Goal: Information Seeking & Learning: Learn about a topic

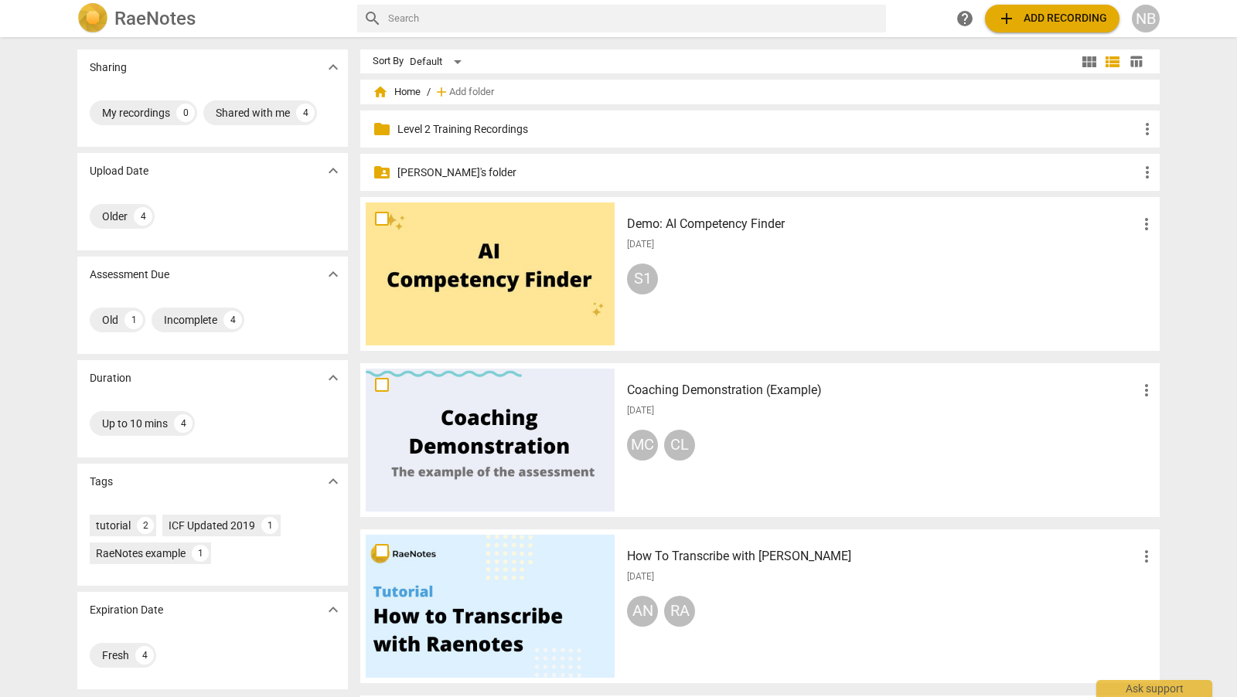
click at [455, 175] on p "[PERSON_NAME]'s folder" at bounding box center [767, 173] width 741 height 16
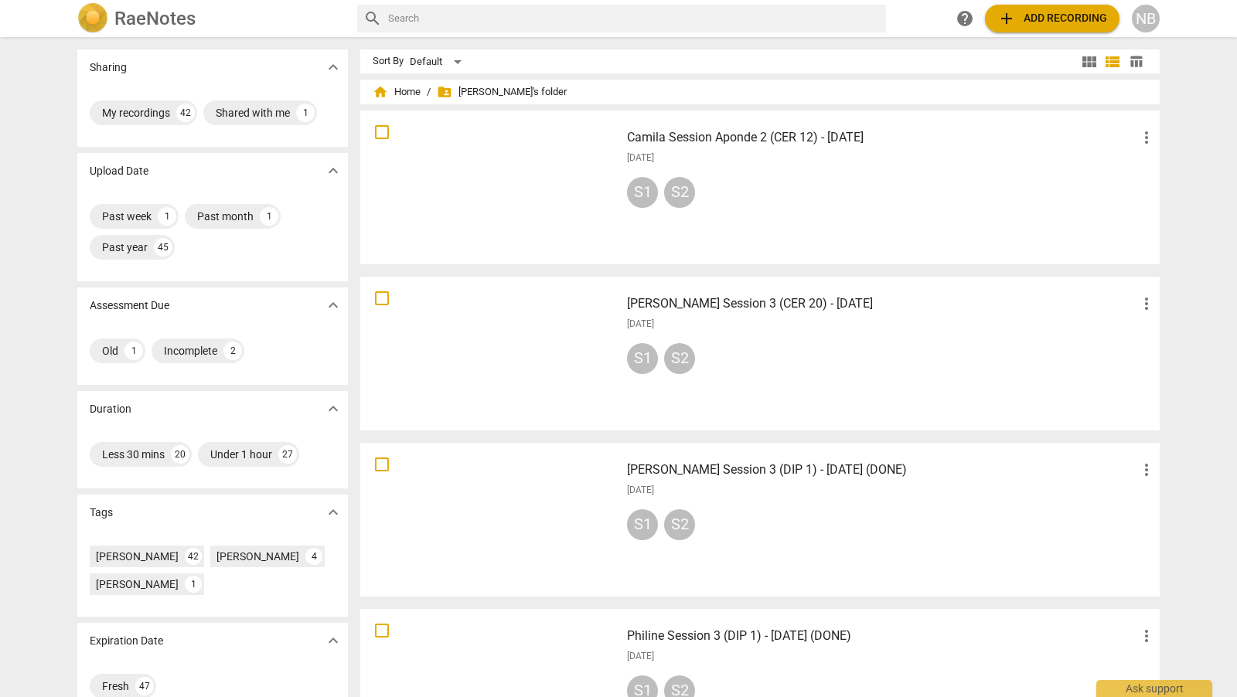
click at [519, 189] on div at bounding box center [490, 187] width 249 height 143
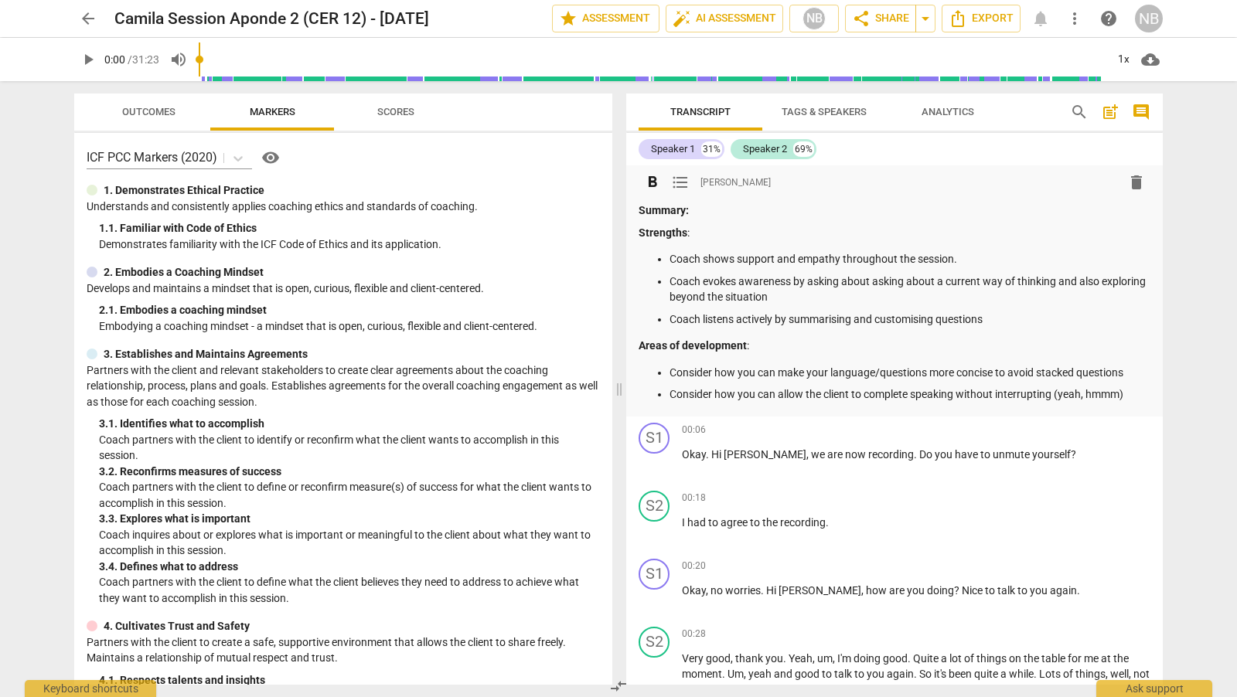
click at [930, 252] on p "Coach shows support and empathy throughout the session." at bounding box center [909, 259] width 481 height 16
drag, startPoint x: 840, startPoint y: 262, endPoint x: 704, endPoint y: 267, distance: 135.4
click at [704, 267] on ul "Coach shows support and empathy throughout the session. Coach evokes awareness …" at bounding box center [895, 289] width 512 height 76
click at [796, 264] on p "Coach shows support and empathy throughout the session." at bounding box center [909, 259] width 481 height 16
drag, startPoint x: 838, startPoint y: 261, endPoint x: 704, endPoint y: 258, distance: 133.8
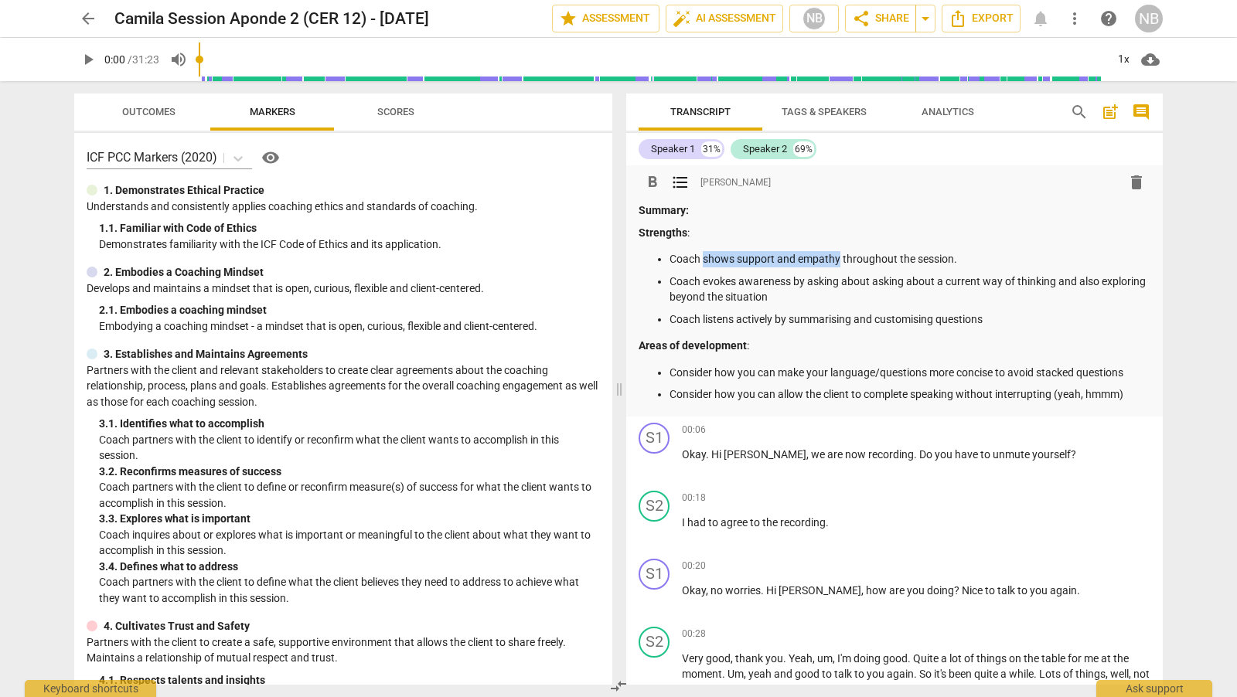
click at [704, 260] on p "Coach shows support and empathy throughout the session." at bounding box center [909, 259] width 481 height 16
click at [943, 283] on p "Coach evokes awareness by asking about asking about a current way of thinking a…" at bounding box center [909, 290] width 481 height 32
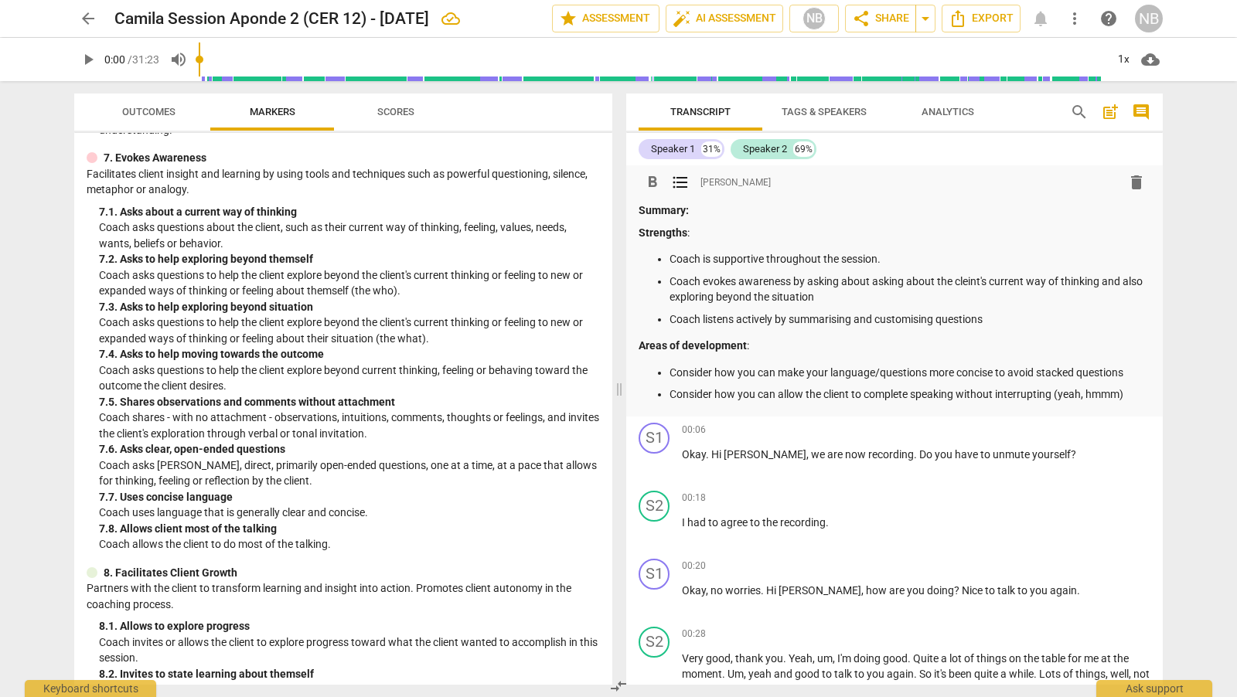
scroll to position [1258, 0]
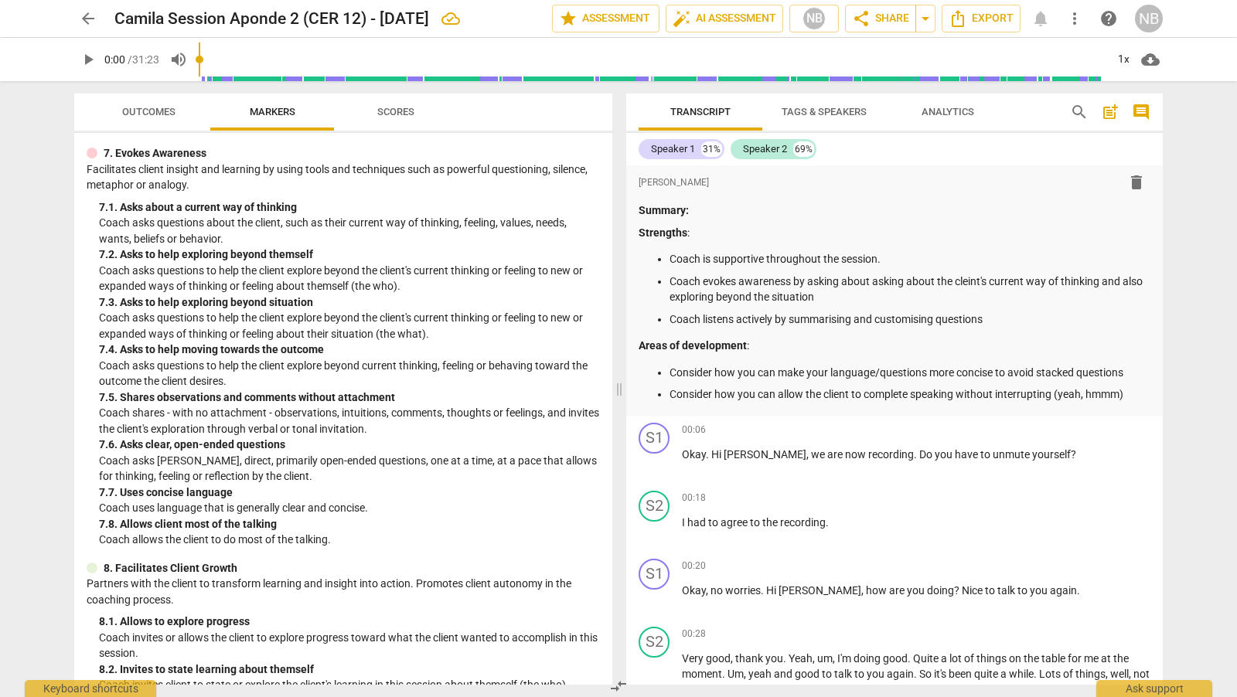
click at [1162, 190] on div "format_bold format_list_bulleted [PERSON_NAME] delete Summary: Strengths : Coac…" at bounding box center [894, 424] width 536 height 519
click at [972, 281] on p "Coach evokes awareness by asking about asking about the cleint's current way of…" at bounding box center [909, 290] width 481 height 32
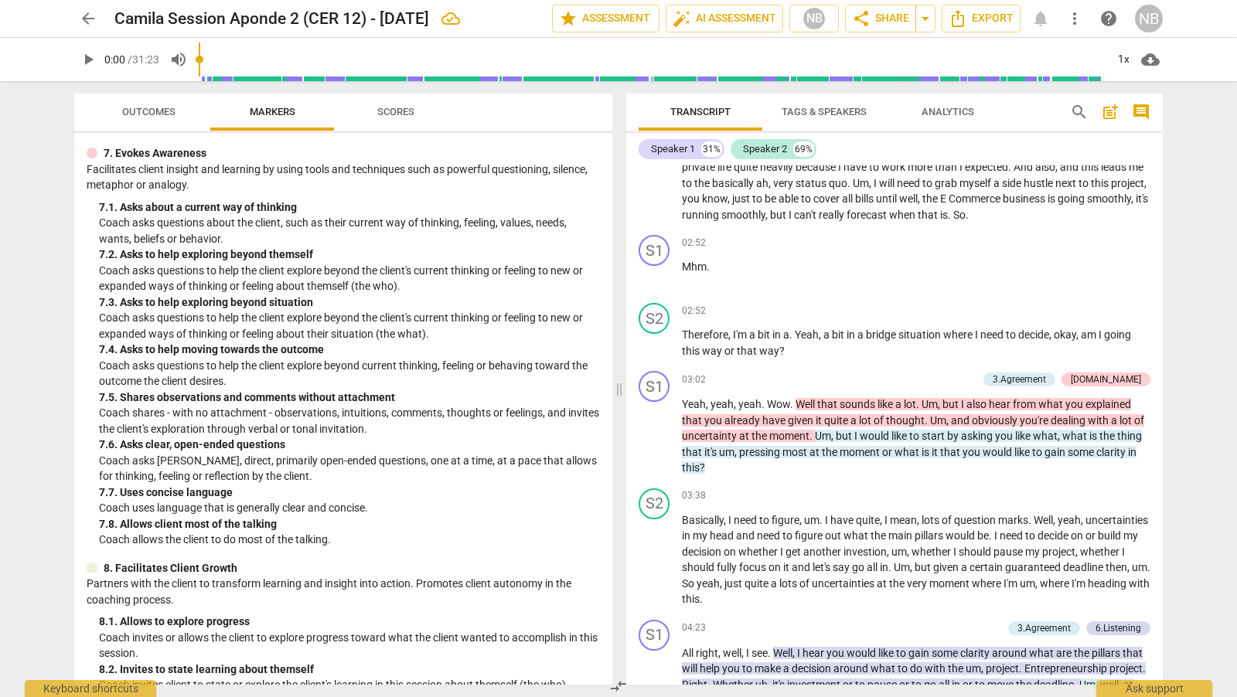
scroll to position [823, 0]
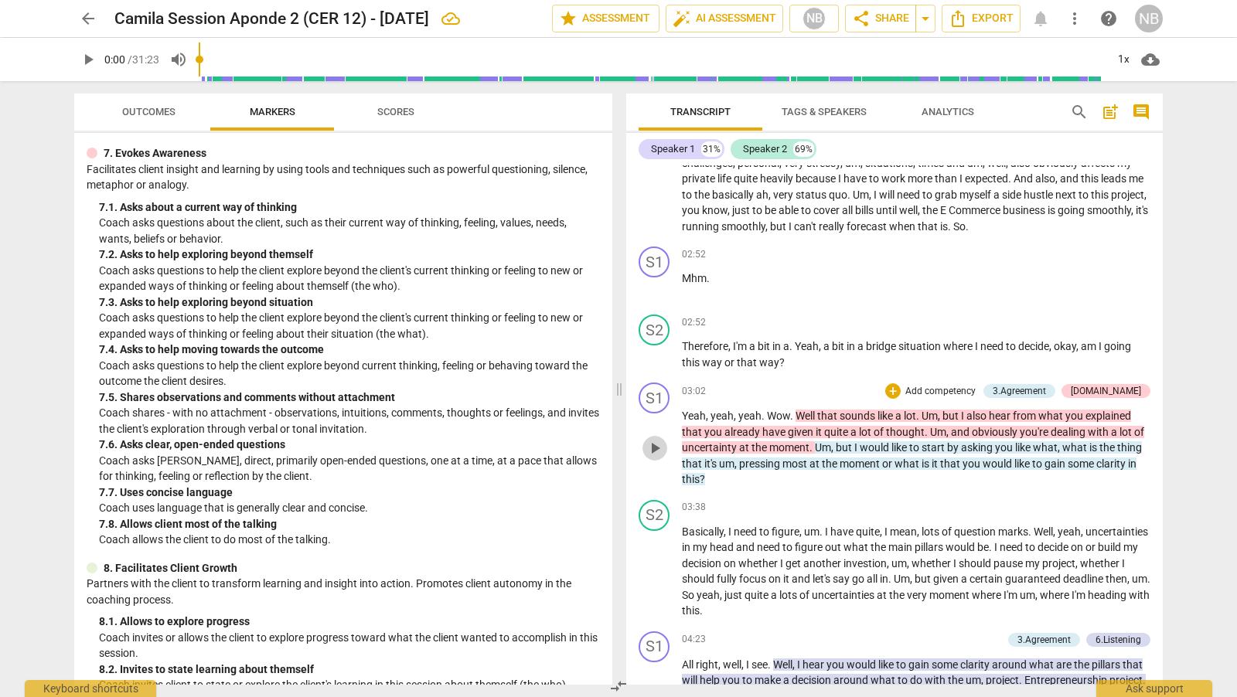
click at [653, 449] on span "play_arrow" at bounding box center [654, 448] width 19 height 19
click at [658, 444] on span "pause" at bounding box center [654, 448] width 19 height 19
click at [833, 411] on span "that" at bounding box center [828, 416] width 22 height 12
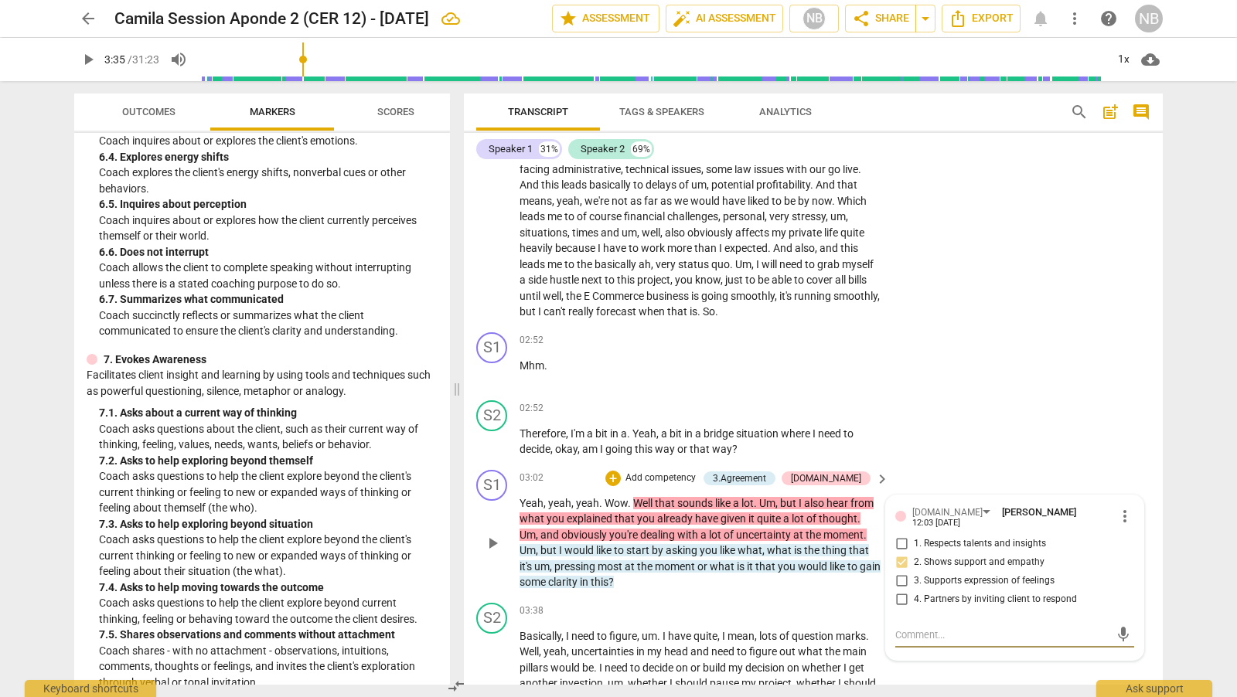
scroll to position [1448, 0]
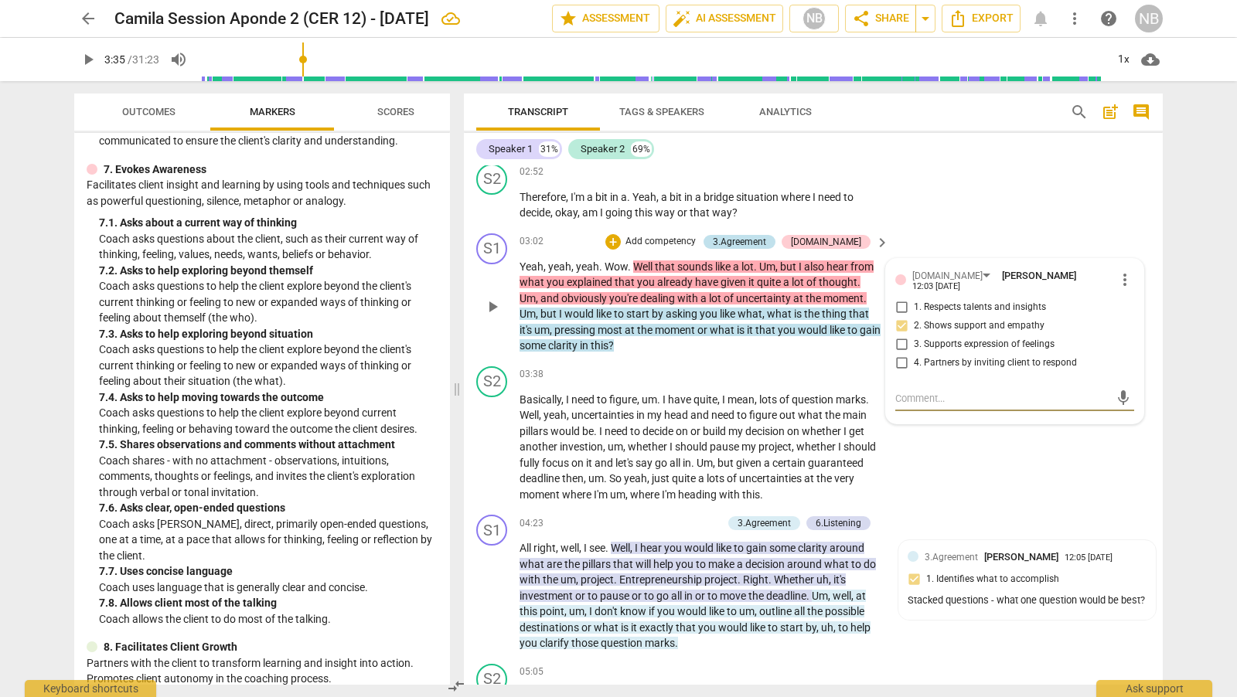
click at [766, 235] on div "3.Agreement" at bounding box center [739, 242] width 53 height 14
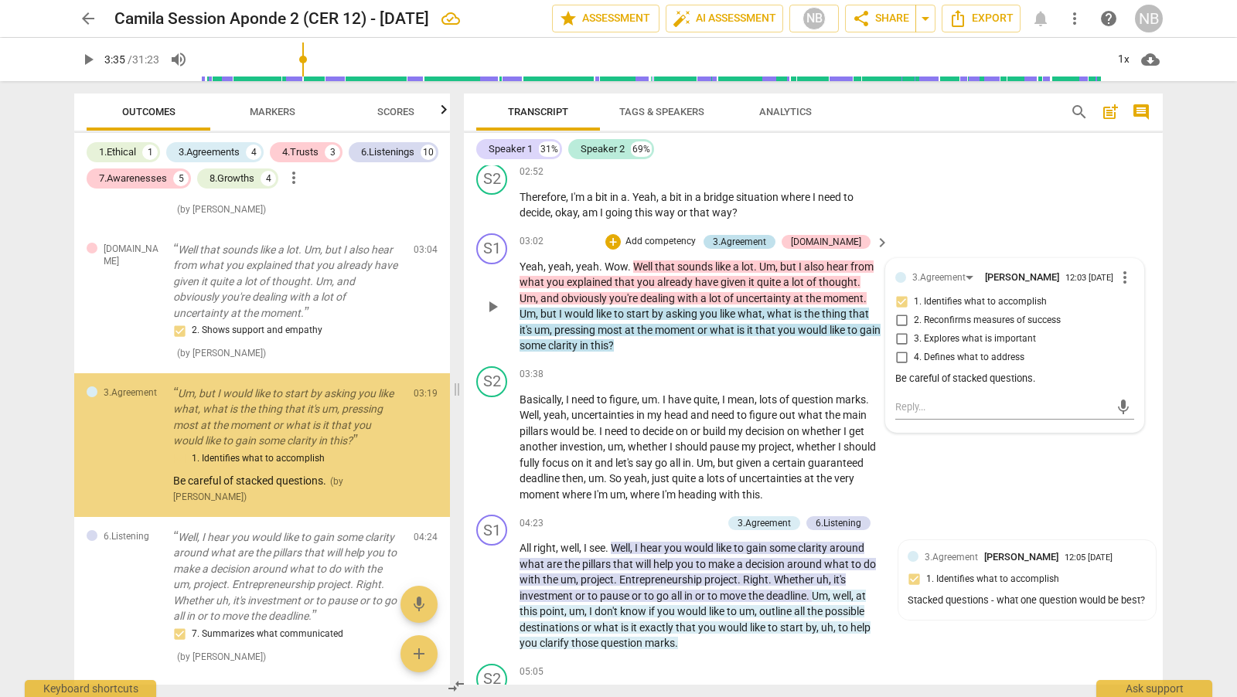
scroll to position [212, 0]
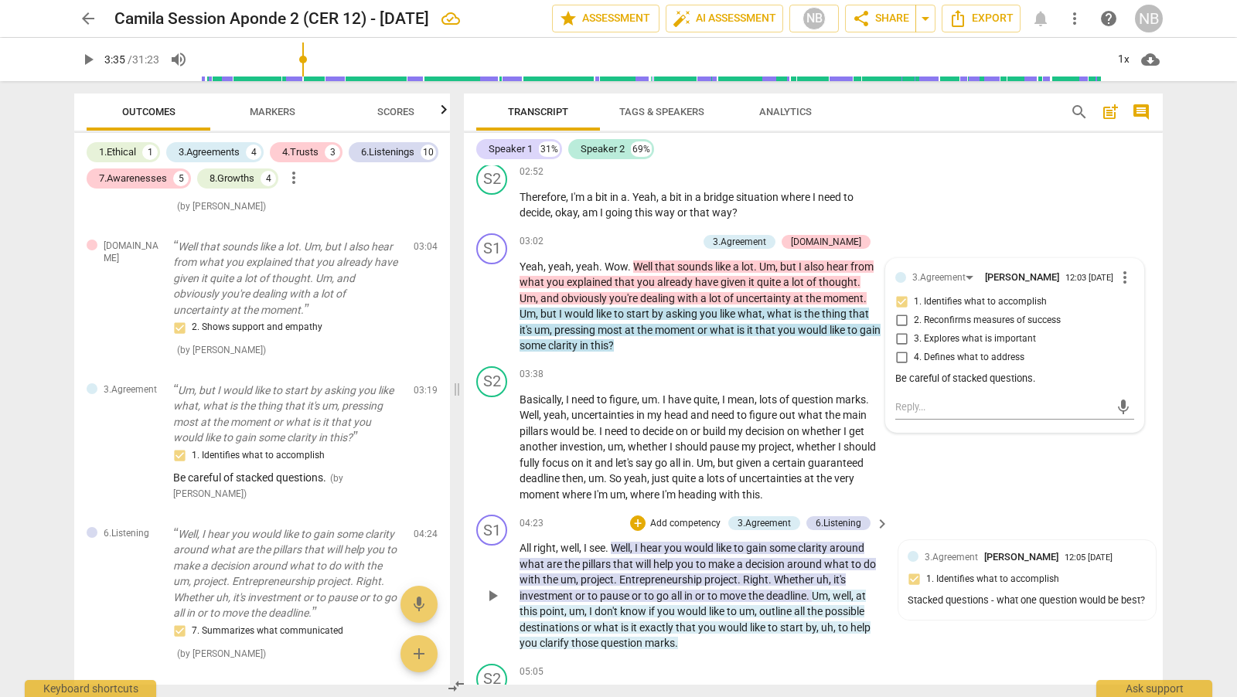
click at [490, 590] on span "play_arrow" at bounding box center [492, 596] width 19 height 19
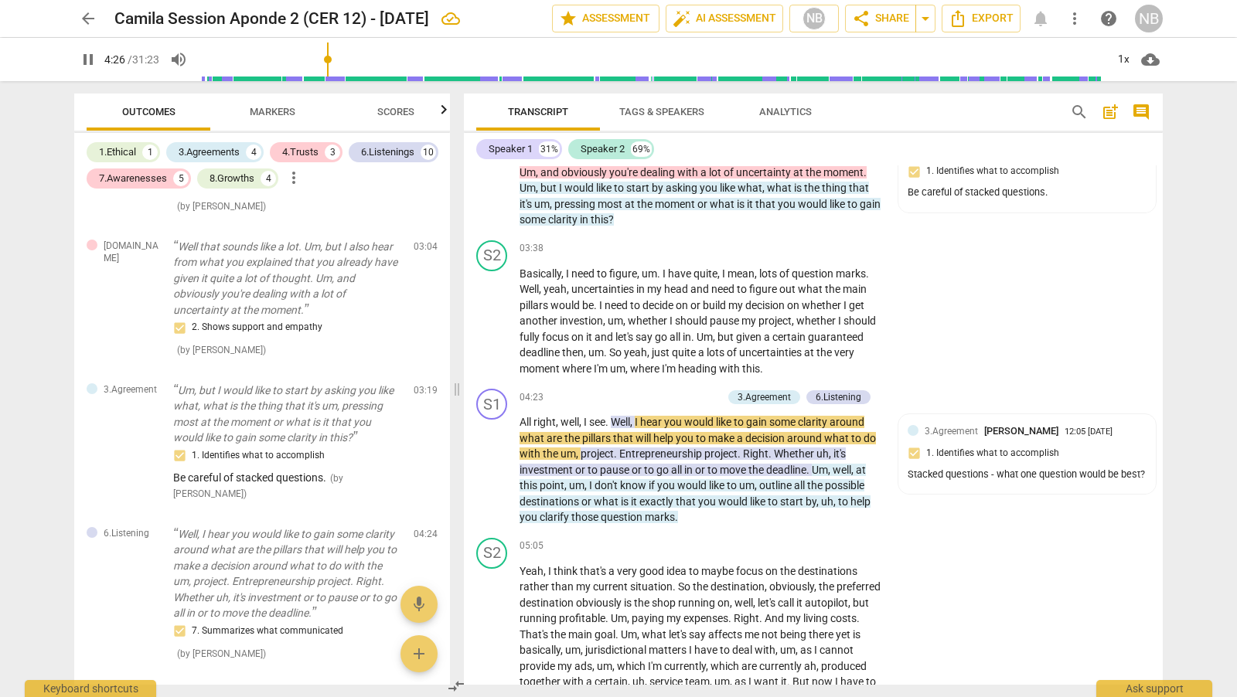
scroll to position [1193, 0]
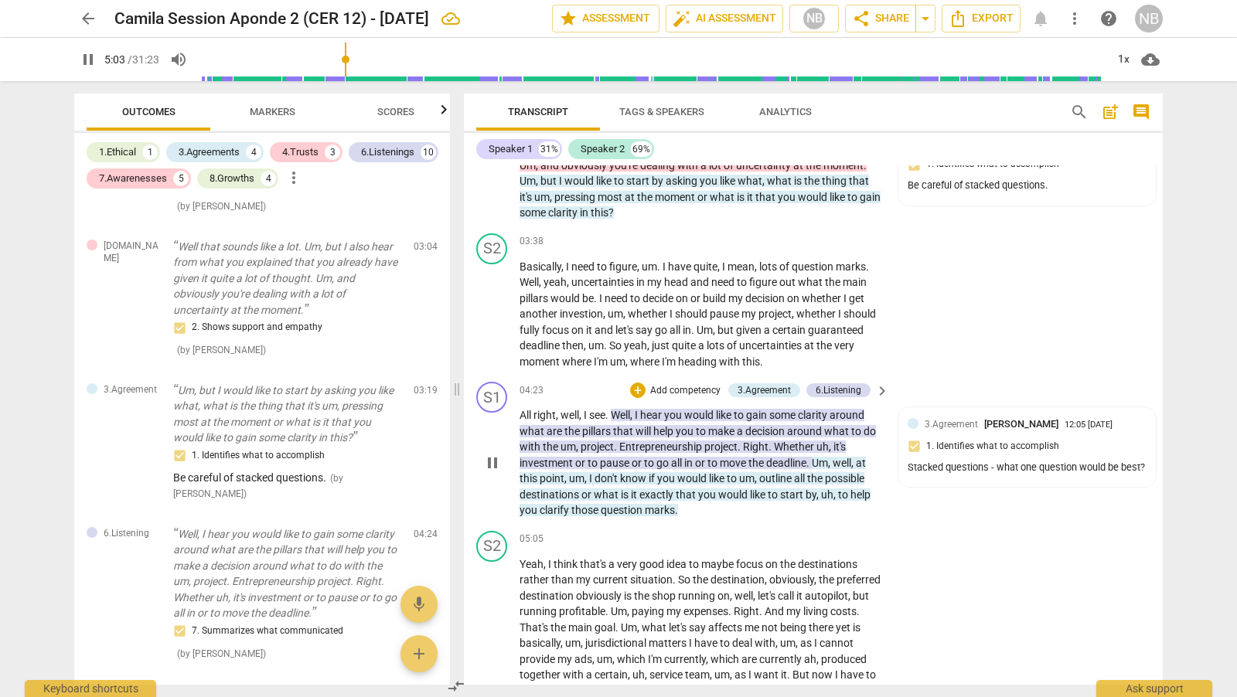
click at [496, 455] on span "pause" at bounding box center [492, 463] width 19 height 19
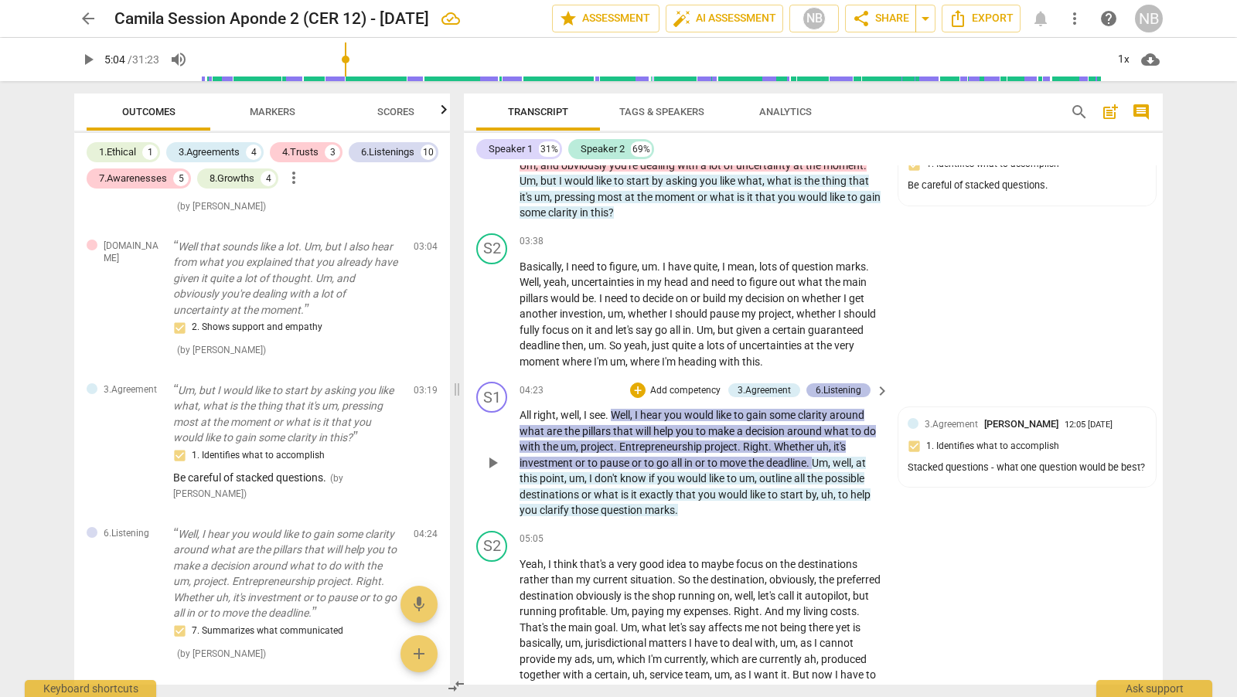
click at [836, 384] on div "6.Listening" at bounding box center [839, 390] width 46 height 14
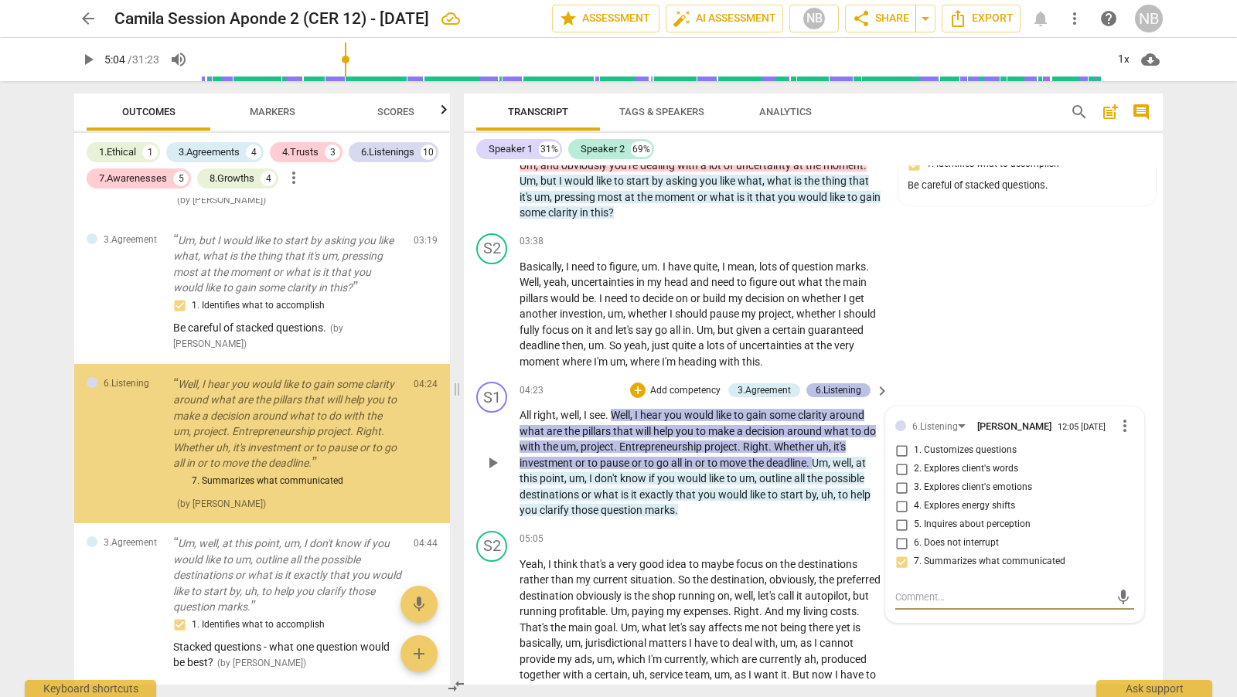
scroll to position [363, 0]
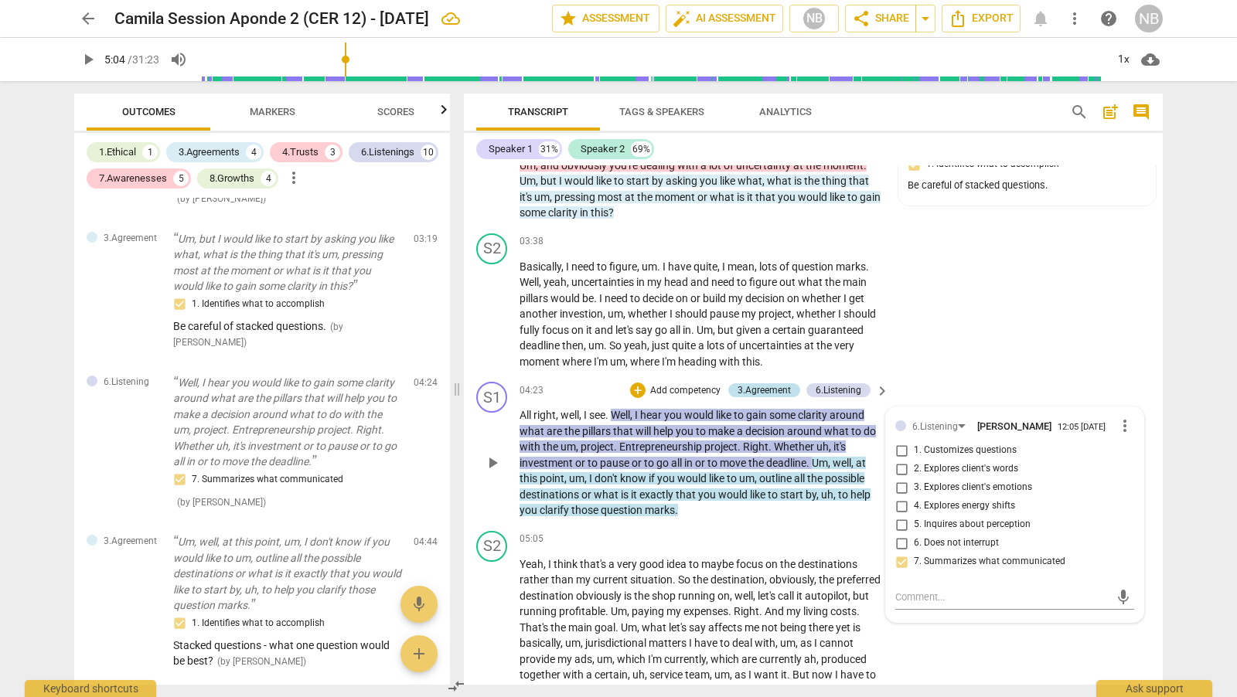
click at [766, 383] on div "3.Agreement" at bounding box center [763, 390] width 53 height 14
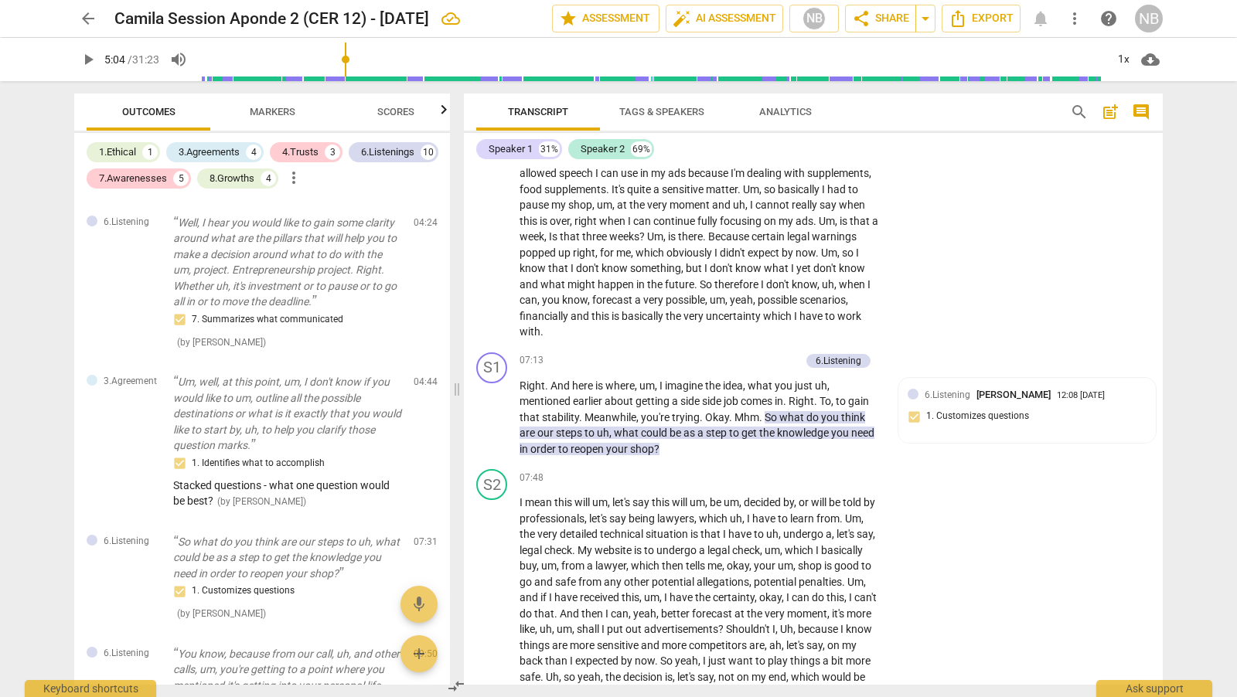
scroll to position [1739, 0]
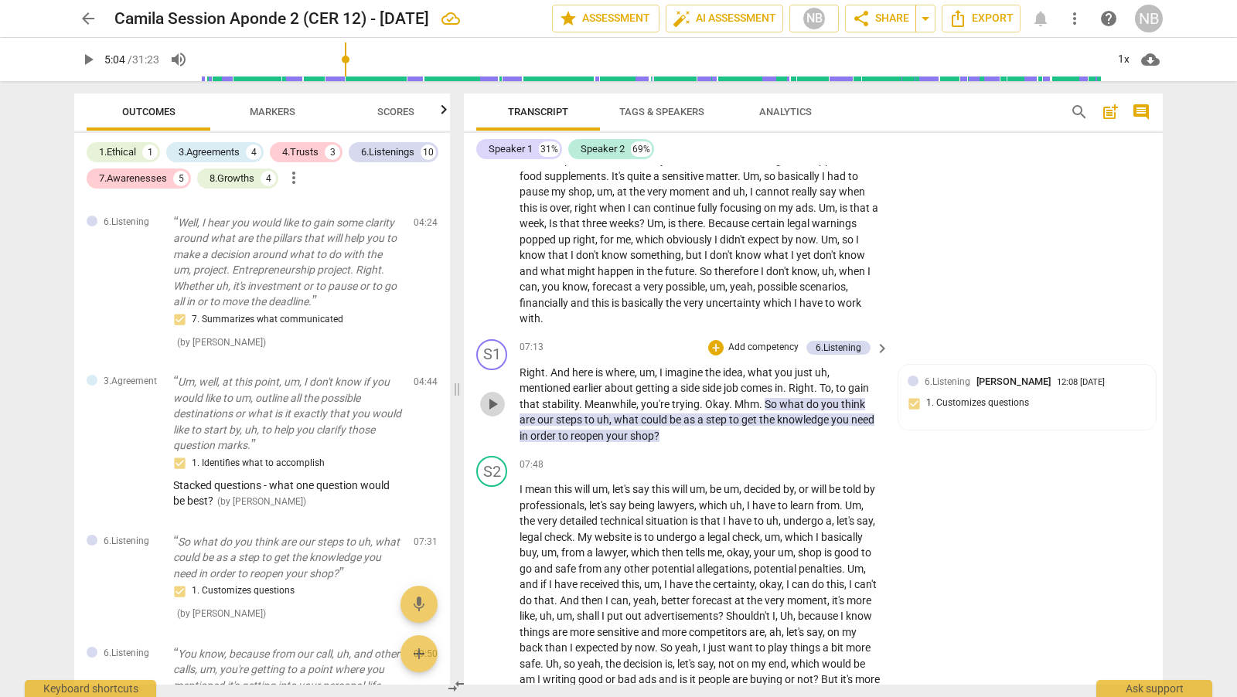
click at [494, 398] on span "play_arrow" at bounding box center [492, 404] width 19 height 19
click at [496, 404] on span "pause" at bounding box center [492, 404] width 19 height 19
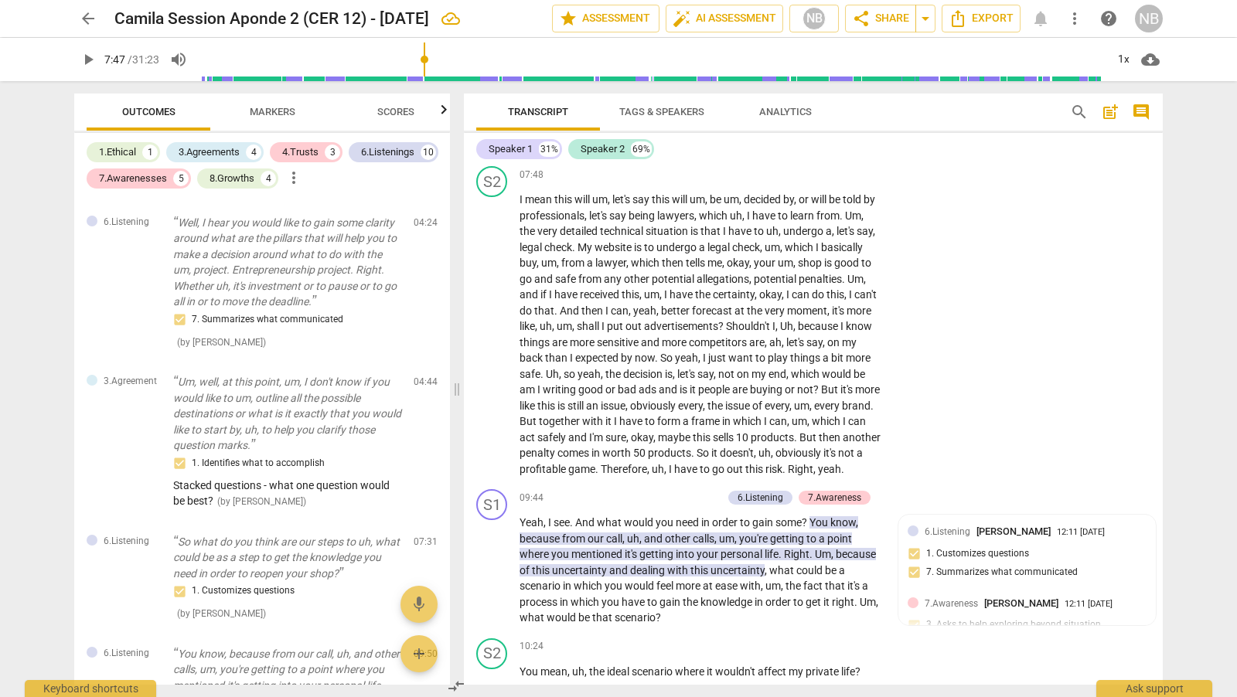
scroll to position [2076, 0]
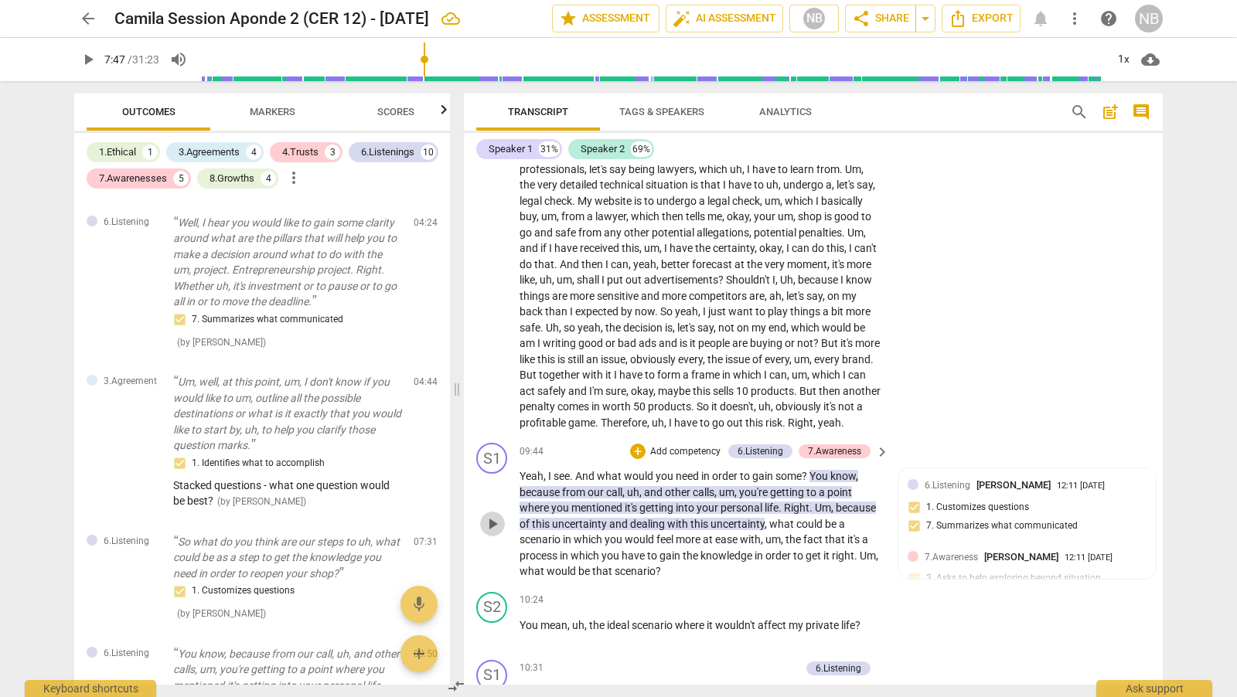
click at [498, 529] on span "play_arrow" at bounding box center [492, 524] width 19 height 19
click at [498, 529] on span "pause" at bounding box center [492, 524] width 19 height 19
type input "623"
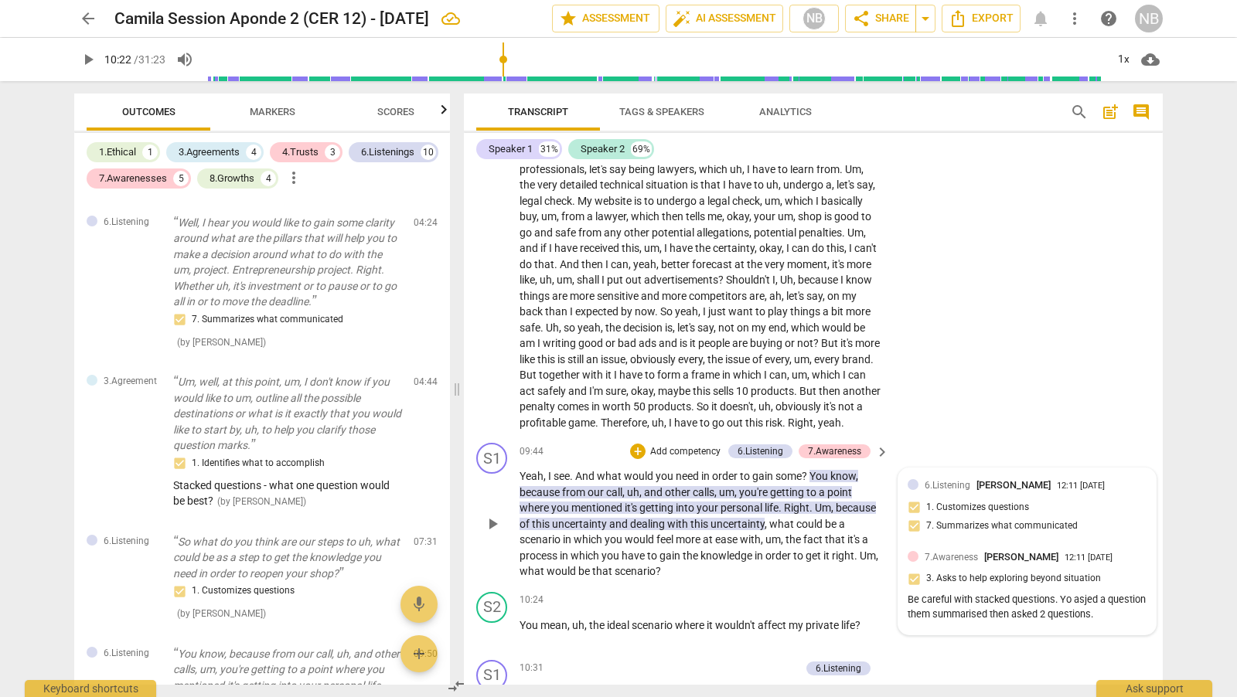
click at [1068, 612] on div "Be careful with stacked questions. Yo asjed a question them summarised then ask…" at bounding box center [1027, 607] width 239 height 29
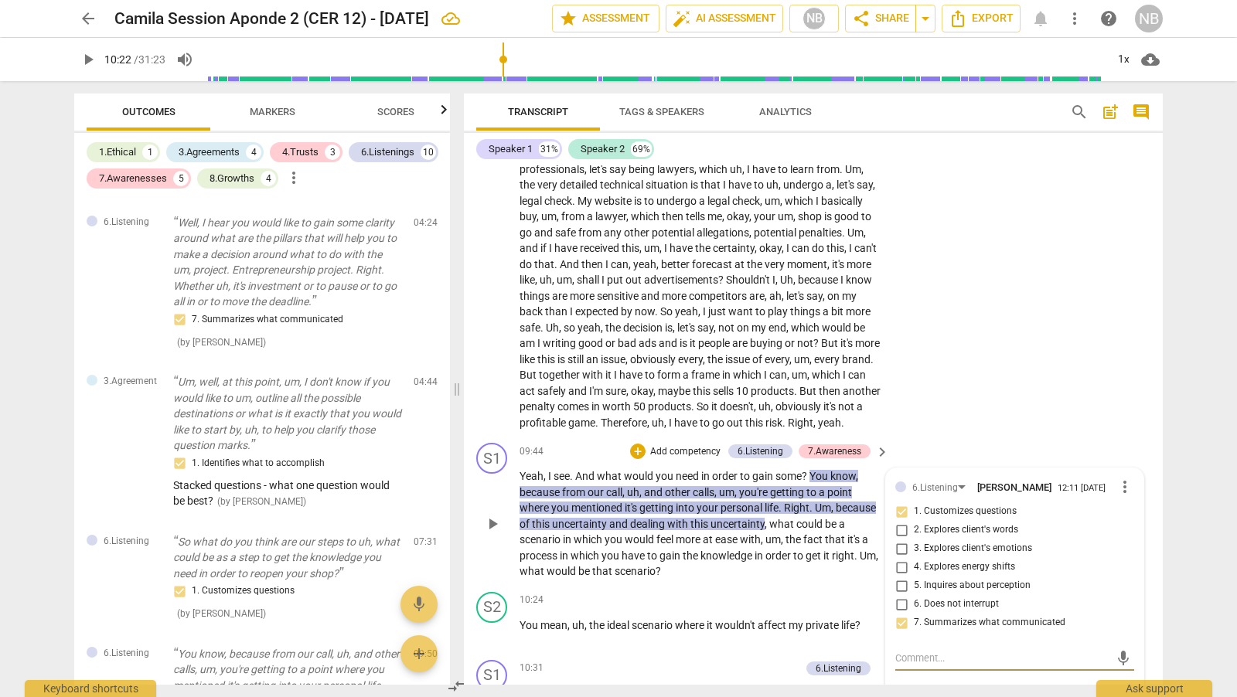
click at [1123, 496] on span "more_vert" at bounding box center [1124, 487] width 19 height 19
click at [1129, 501] on li "Edit" at bounding box center [1137, 499] width 53 height 29
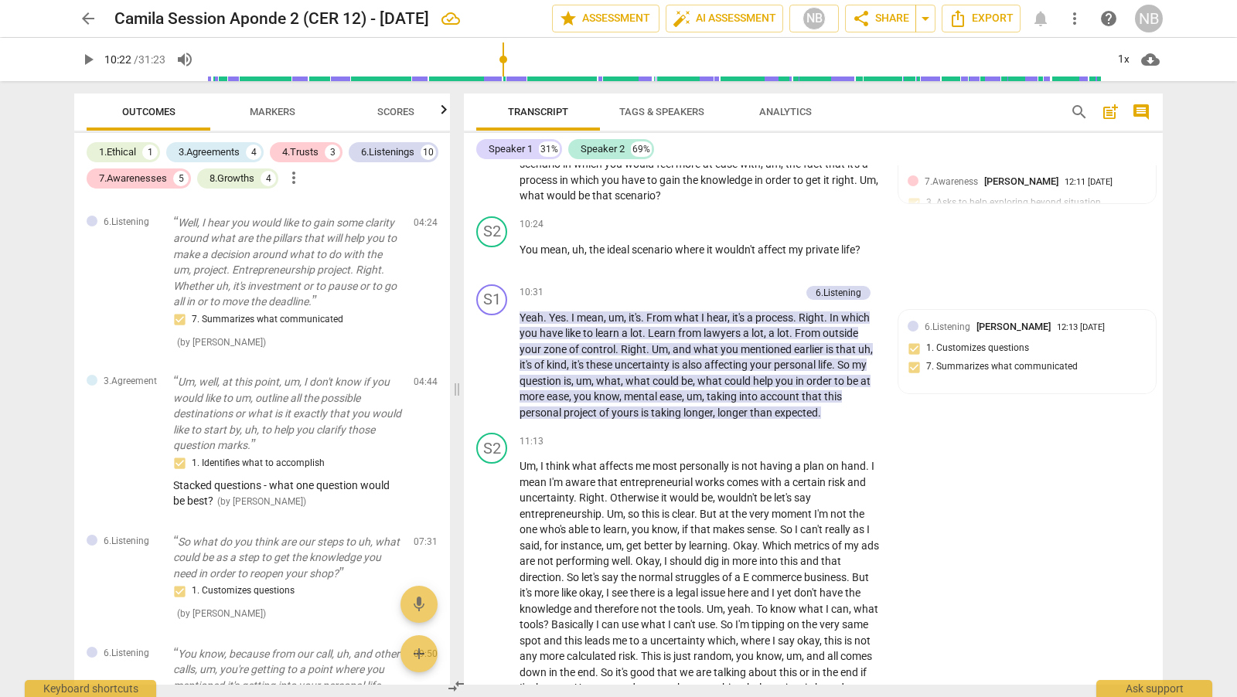
scroll to position [2458, 0]
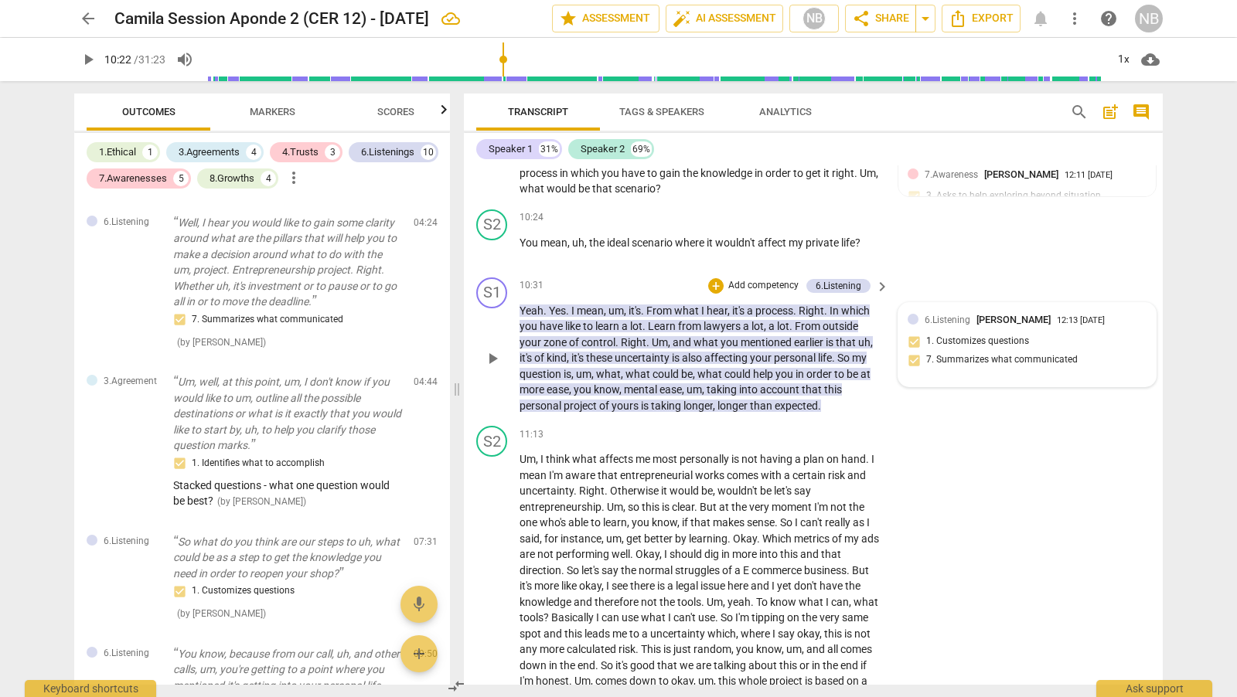
click at [1047, 366] on div "6.Listening [PERSON_NAME] 12:13 [DATE] 1. Customizes questions 7. Summarizes wh…" at bounding box center [1027, 345] width 239 height 66
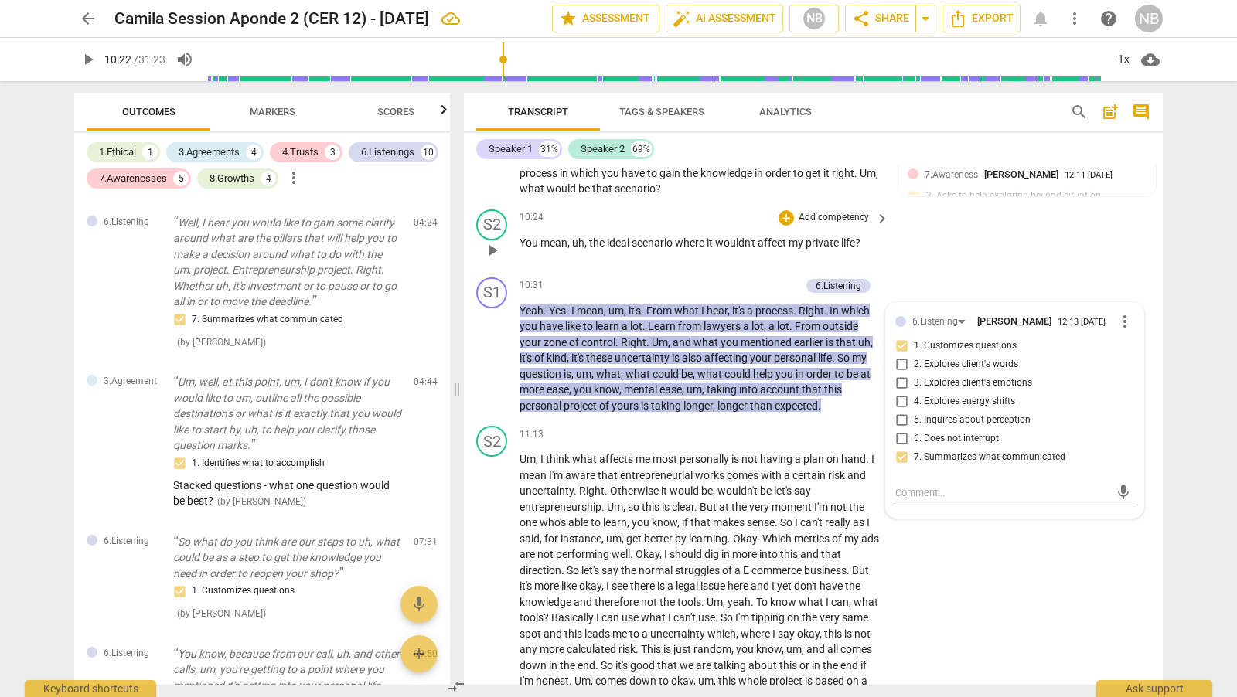
click at [1003, 271] on div "S2 play_arrow pause 10:24 + Add competency keyboard_arrow_right You mean , uh ,…" at bounding box center [813, 237] width 699 height 68
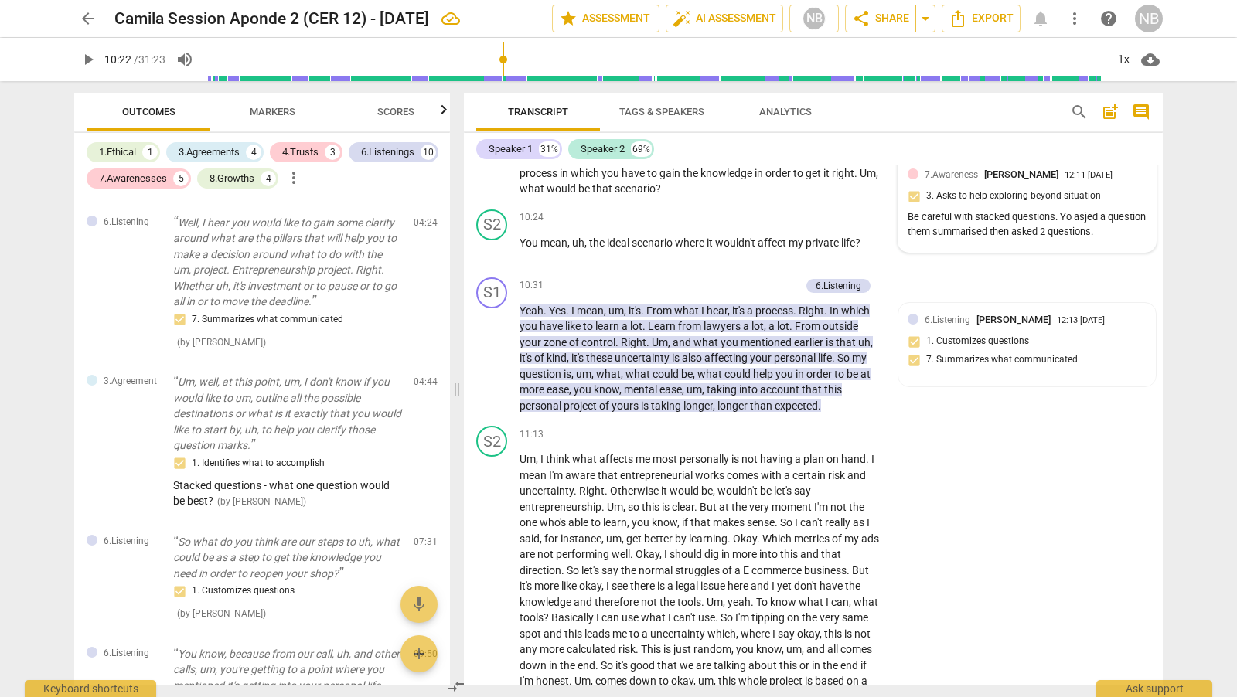
click at [1040, 180] on span "[PERSON_NAME]" at bounding box center [1021, 175] width 74 height 12
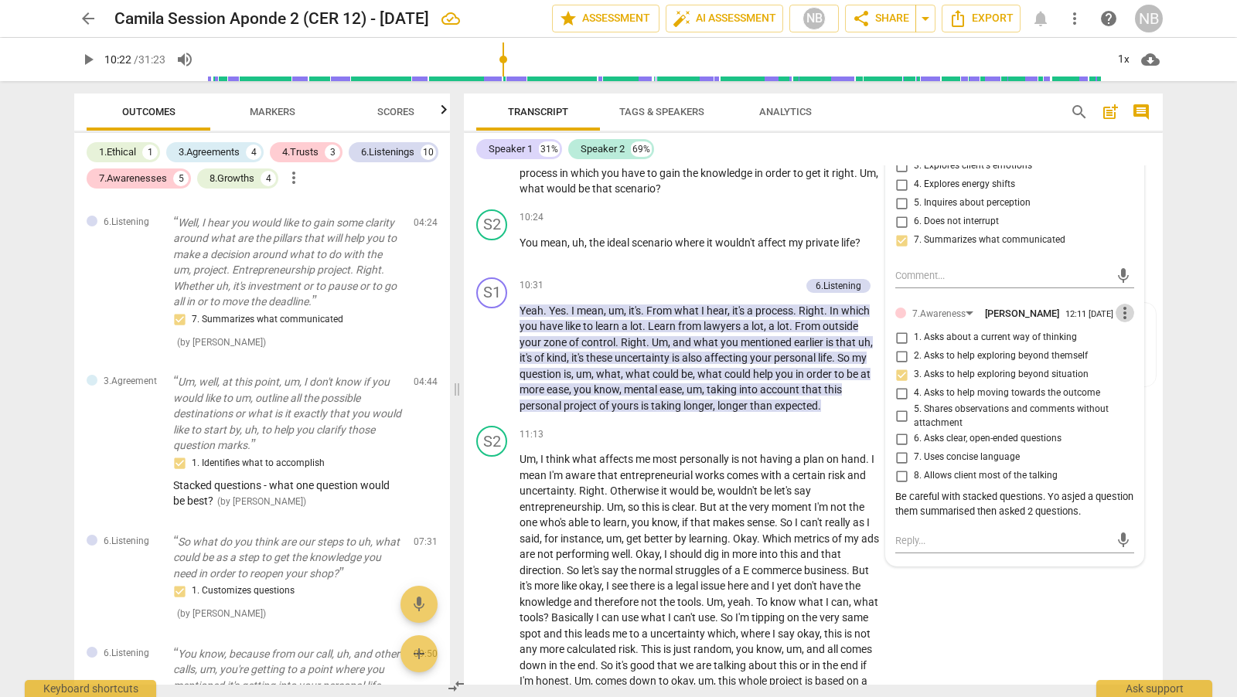
click at [1119, 322] on span "more_vert" at bounding box center [1124, 313] width 19 height 19
click at [1122, 331] on li "Edit" at bounding box center [1137, 331] width 53 height 29
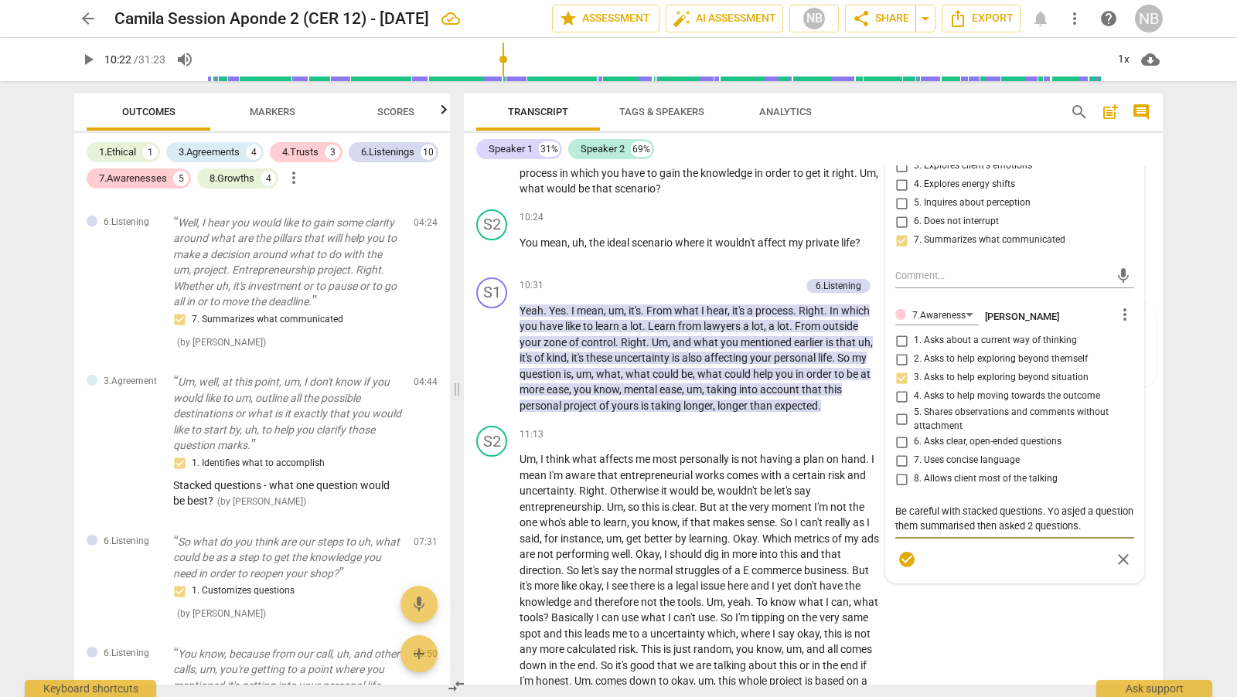
click at [1055, 530] on textarea "Be careful with stacked questions. Yo asjed a question them summarised then ask…" at bounding box center [1014, 518] width 239 height 29
type textarea "Be careful with stacked questions. You asjed a question them summarised then as…"
click at [1078, 528] on textarea "Be careful with stacked questions. You asjed a question them summarised then as…" at bounding box center [1014, 518] width 239 height 29
type textarea "Be careful with stacked questions. You ased a question them summarised then ask…"
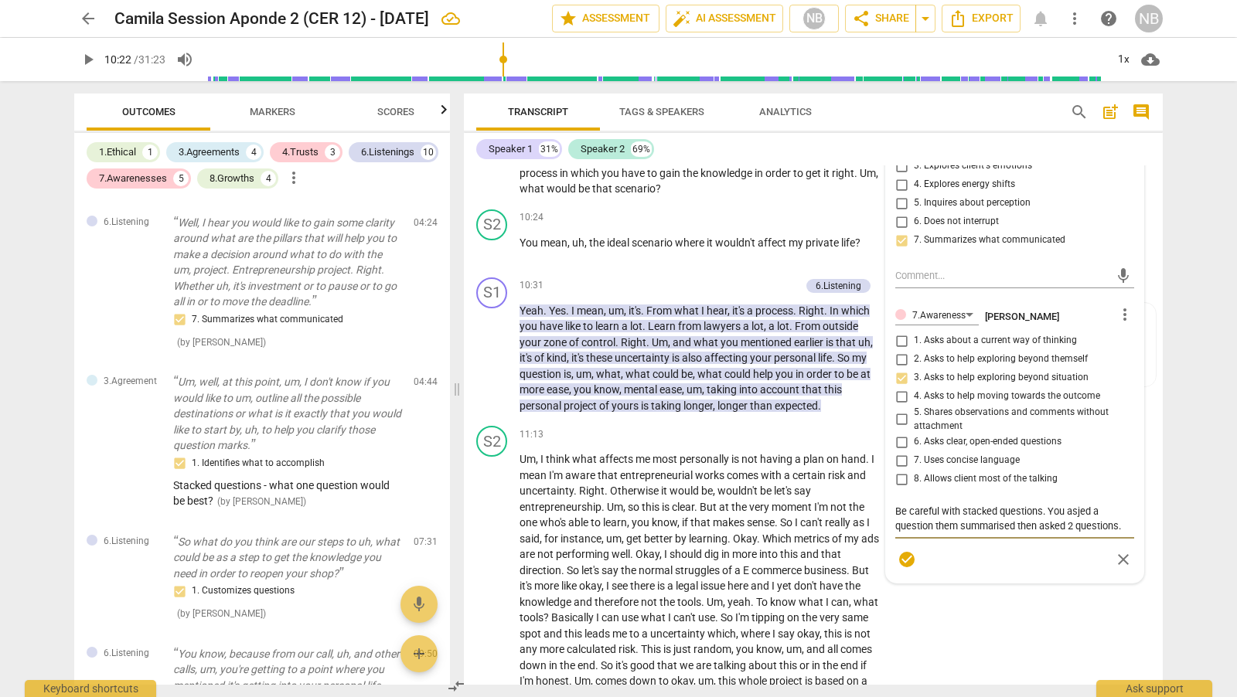
type textarea "Be careful with stacked questions. You ased a question them summarised then ask…"
type textarea "Be careful with stacked questions. You asked a question them summarised then as…"
click at [904, 569] on span "check_circle" at bounding box center [906, 559] width 19 height 19
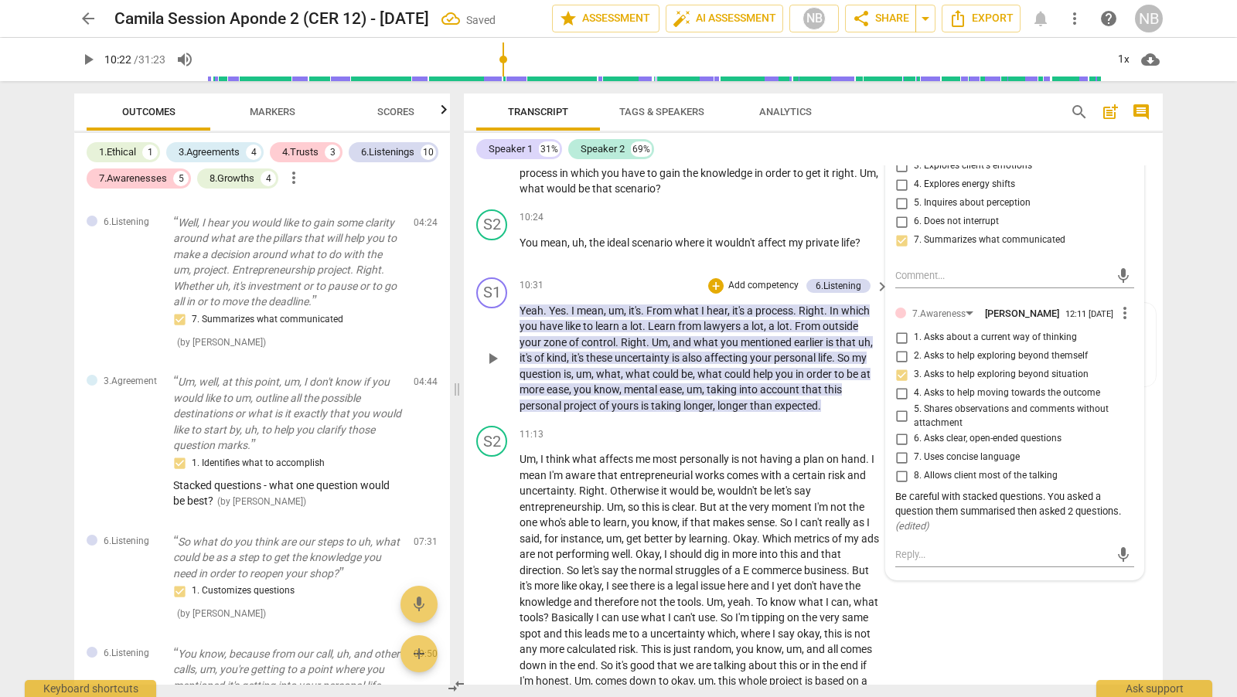
click at [848, 421] on div "S1 play_arrow pause 10:31 + Add competency 6.Listening keyboard_arrow_right Yea…" at bounding box center [813, 345] width 699 height 149
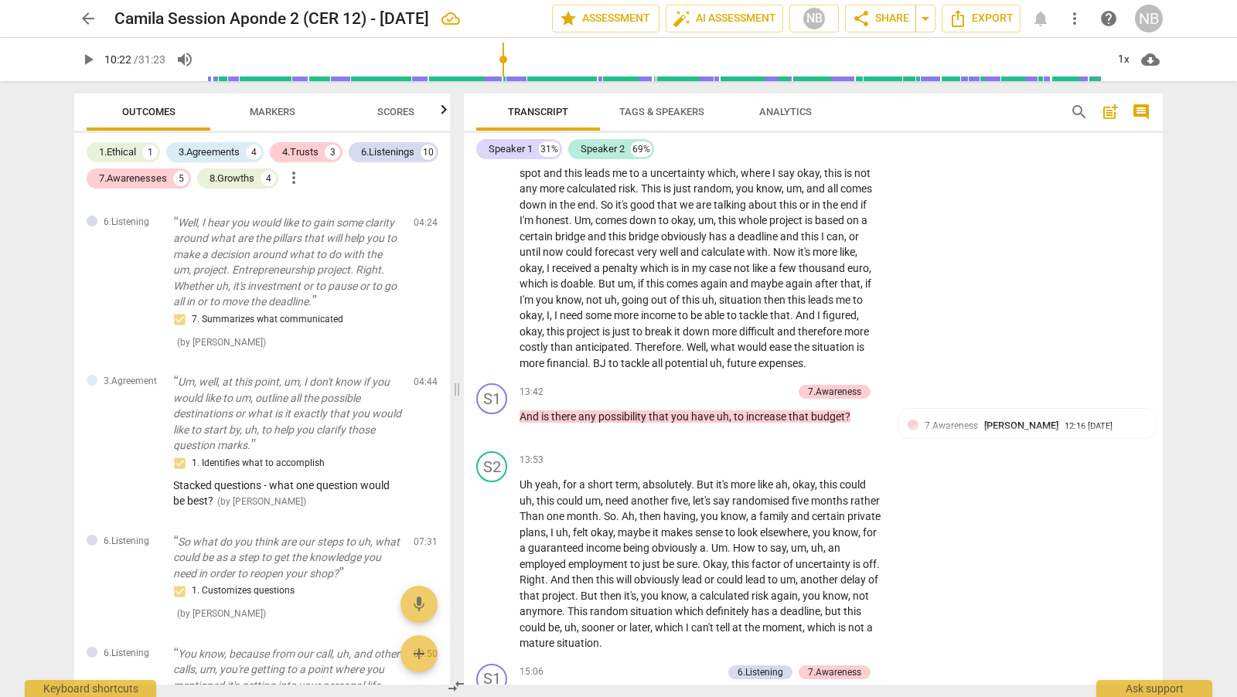
scroll to position [2873, 0]
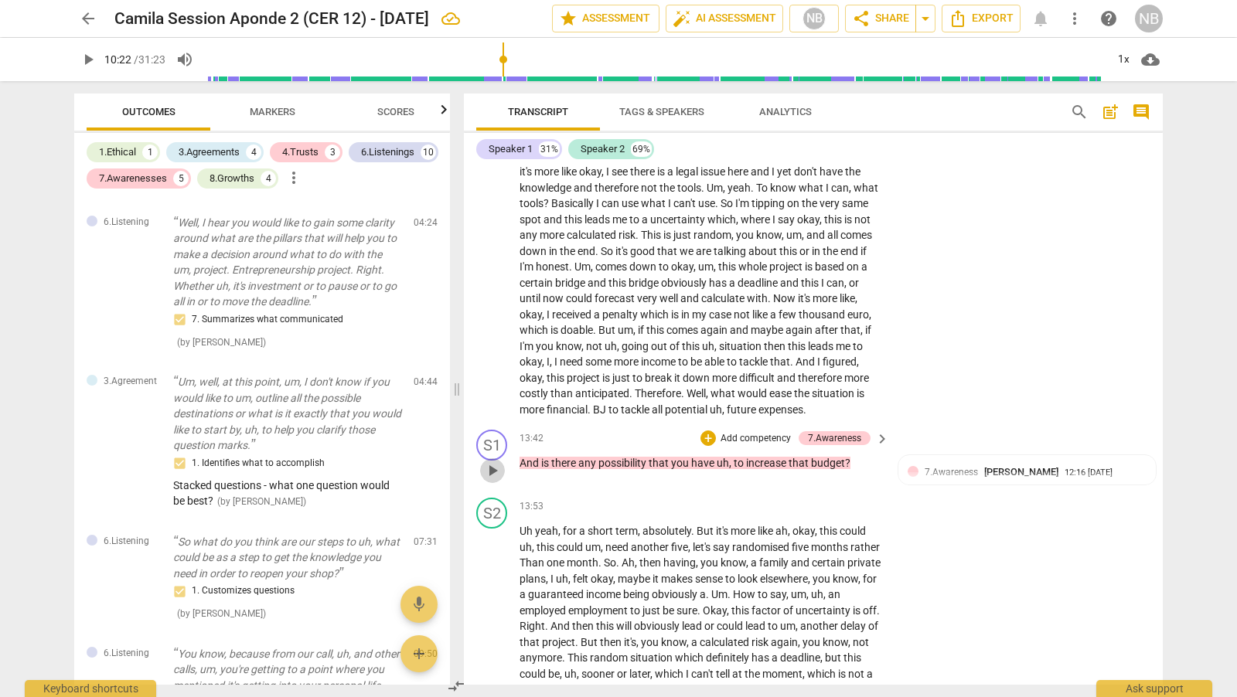
click at [490, 480] on span "play_arrow" at bounding box center [492, 471] width 19 height 19
click at [492, 480] on span "pause" at bounding box center [492, 471] width 19 height 19
click at [1163, 358] on div "Transcript Tags & Speakers Analytics search post_add comment Speaker 1 31% Spea…" at bounding box center [816, 389] width 717 height 616
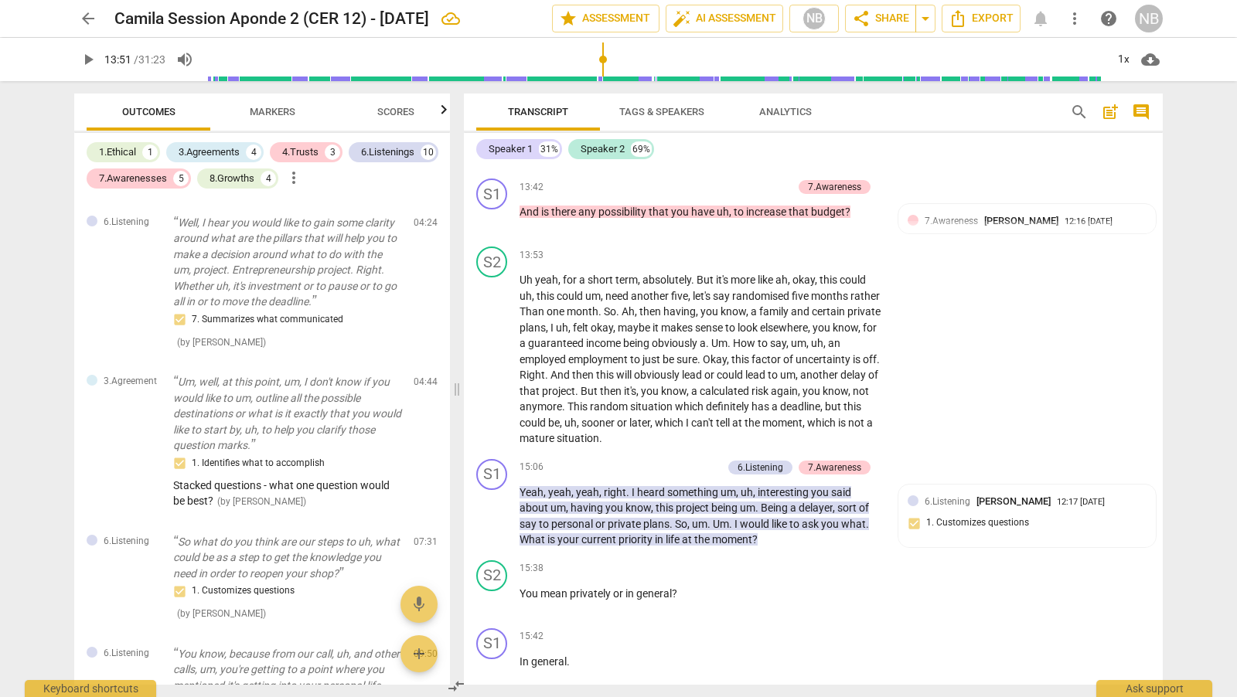
scroll to position [3130, 0]
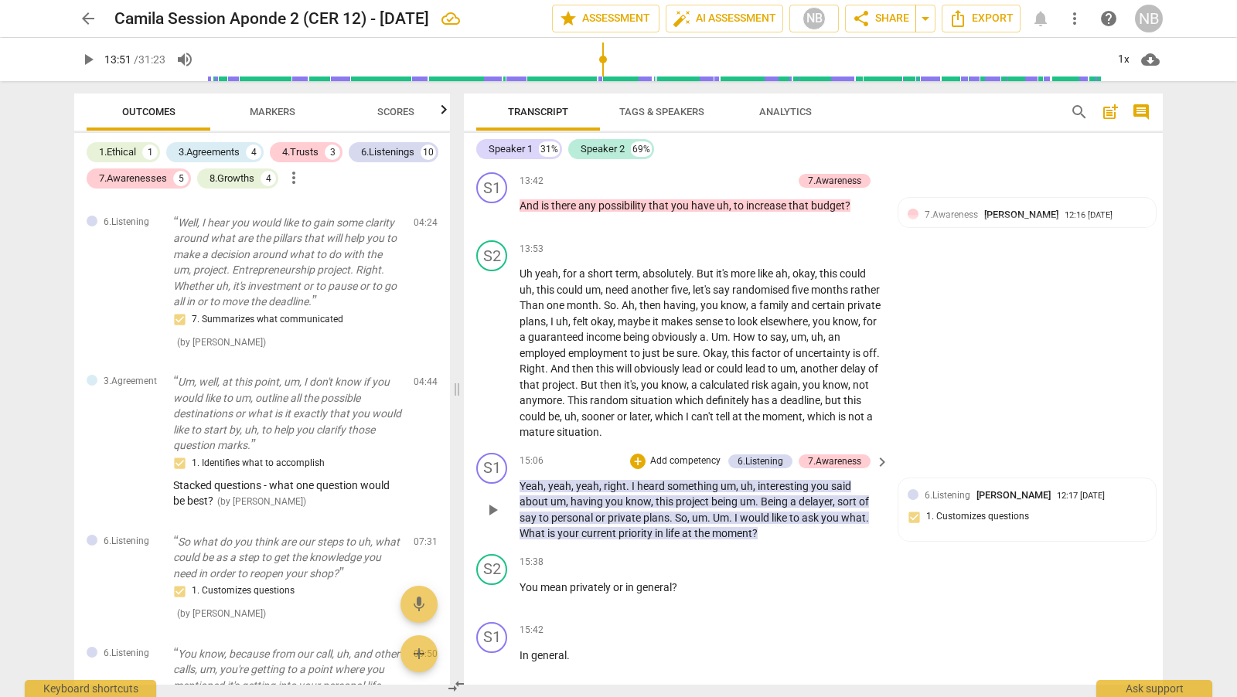
click at [492, 519] on span "play_arrow" at bounding box center [492, 510] width 19 height 19
click at [492, 519] on span "pause" at bounding box center [492, 510] width 19 height 19
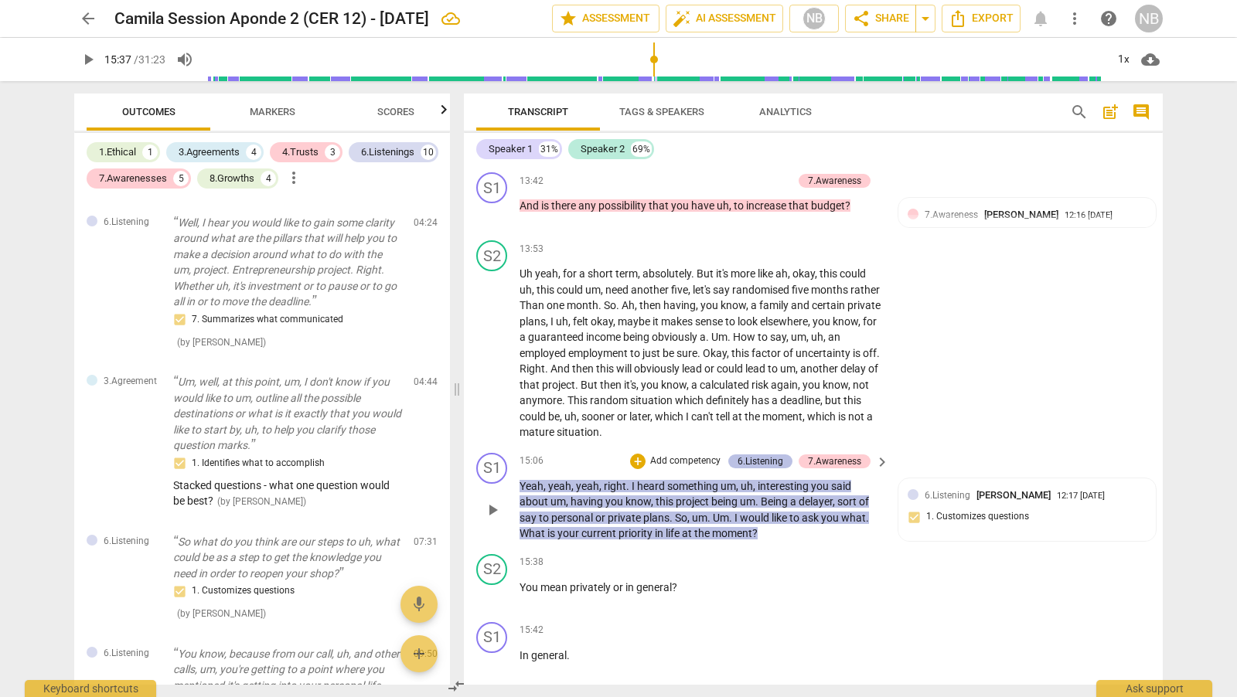
click at [761, 468] on div "6.Listening" at bounding box center [760, 462] width 46 height 14
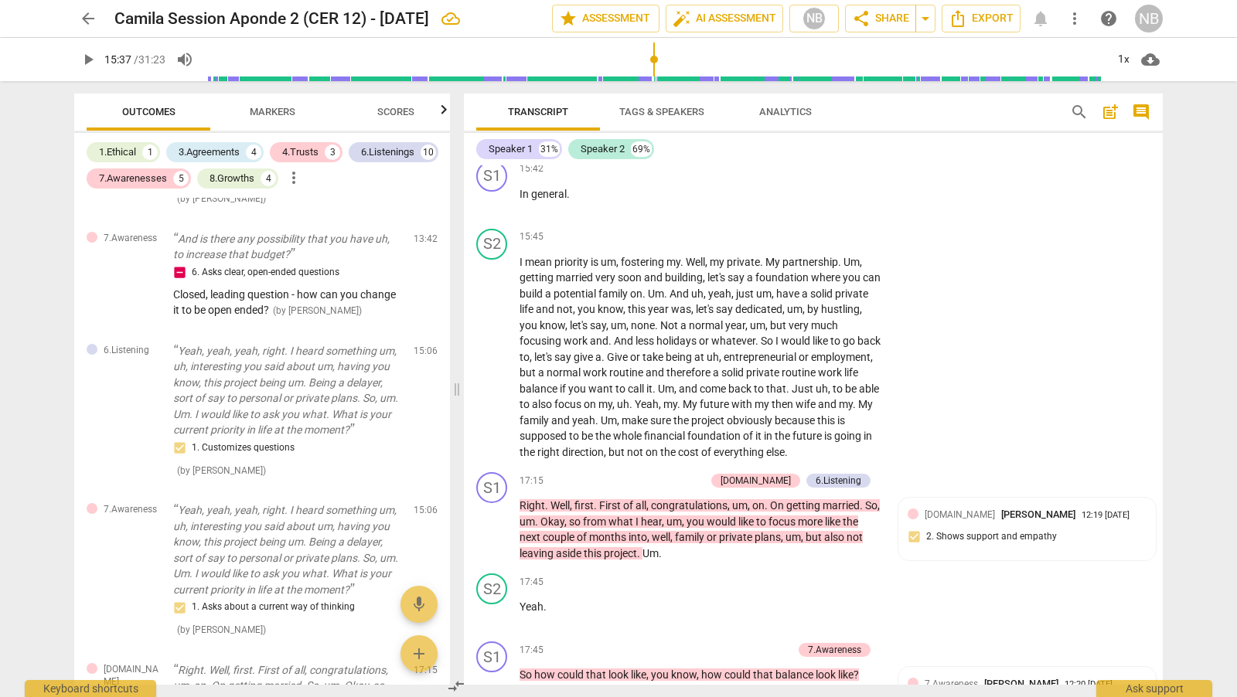
scroll to position [3618, 0]
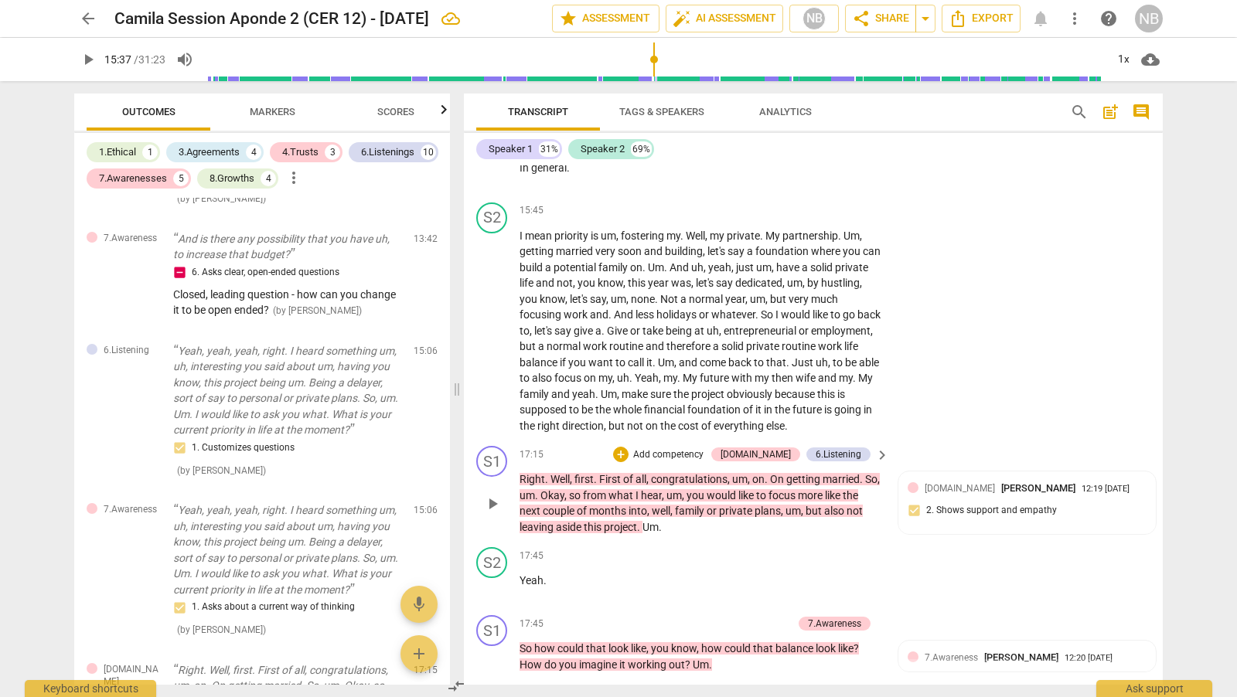
click at [490, 513] on span "play_arrow" at bounding box center [492, 504] width 19 height 19
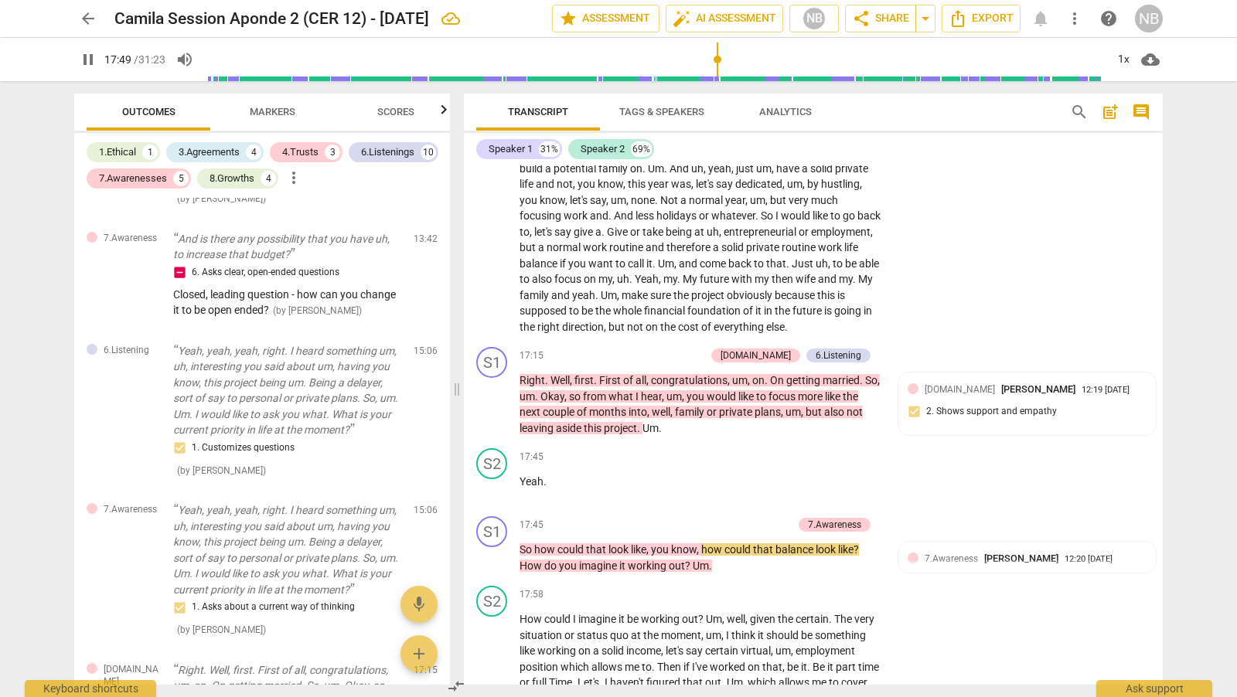
scroll to position [3730, 0]
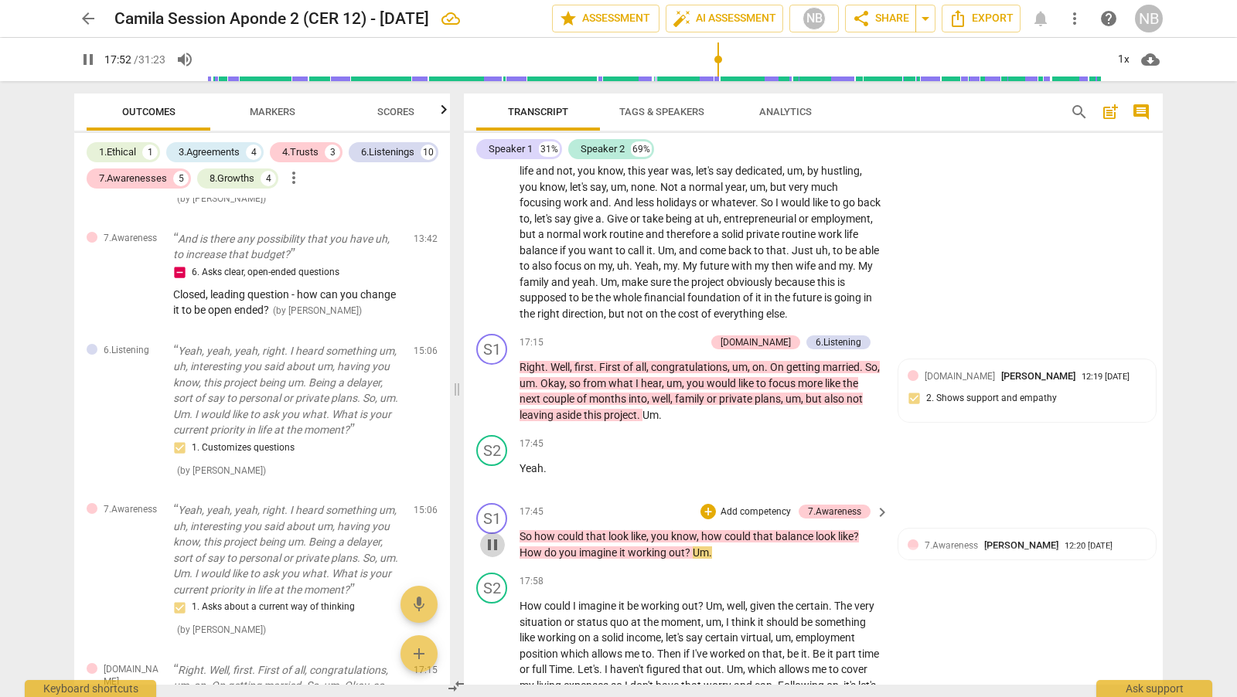
click at [492, 554] on span "pause" at bounding box center [492, 545] width 19 height 19
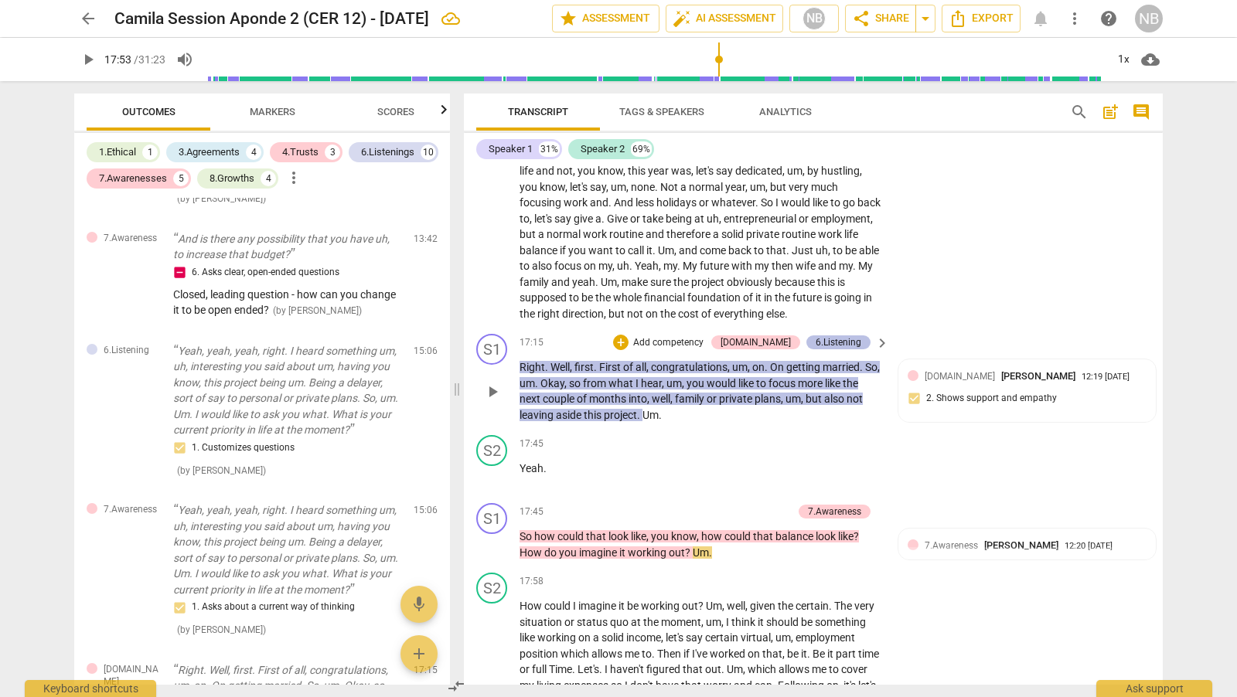
click at [823, 349] on div "6.Listening" at bounding box center [839, 342] width 46 height 14
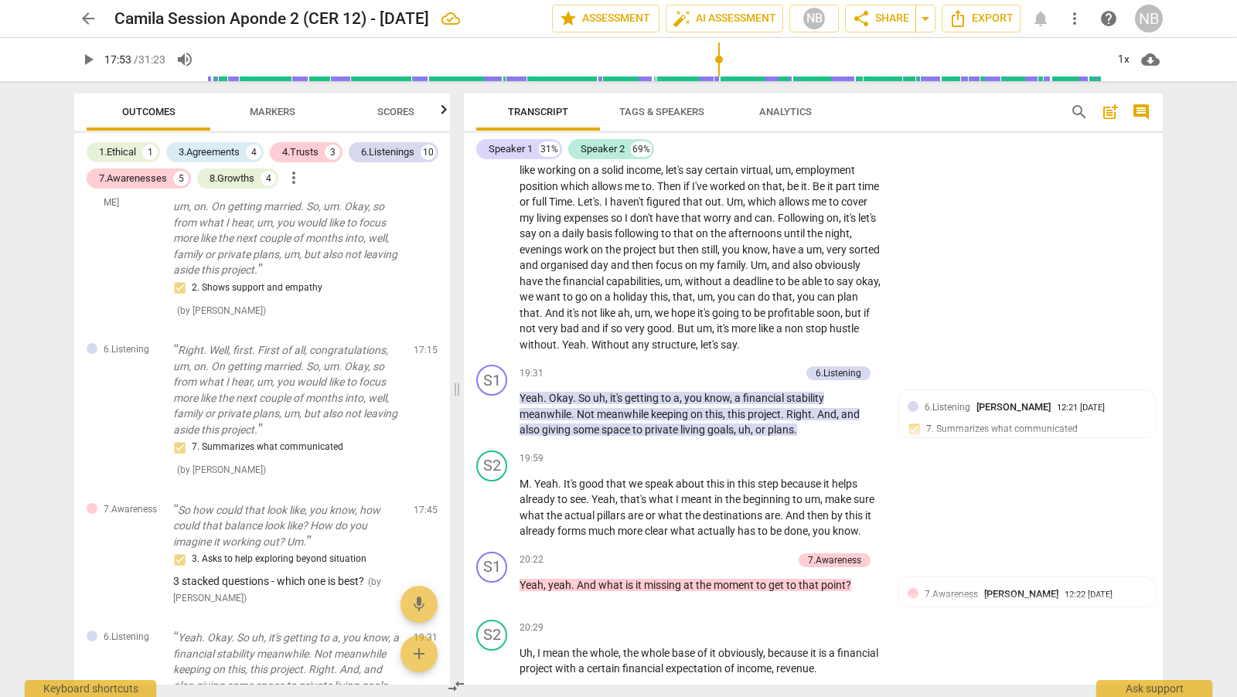
scroll to position [4224, 0]
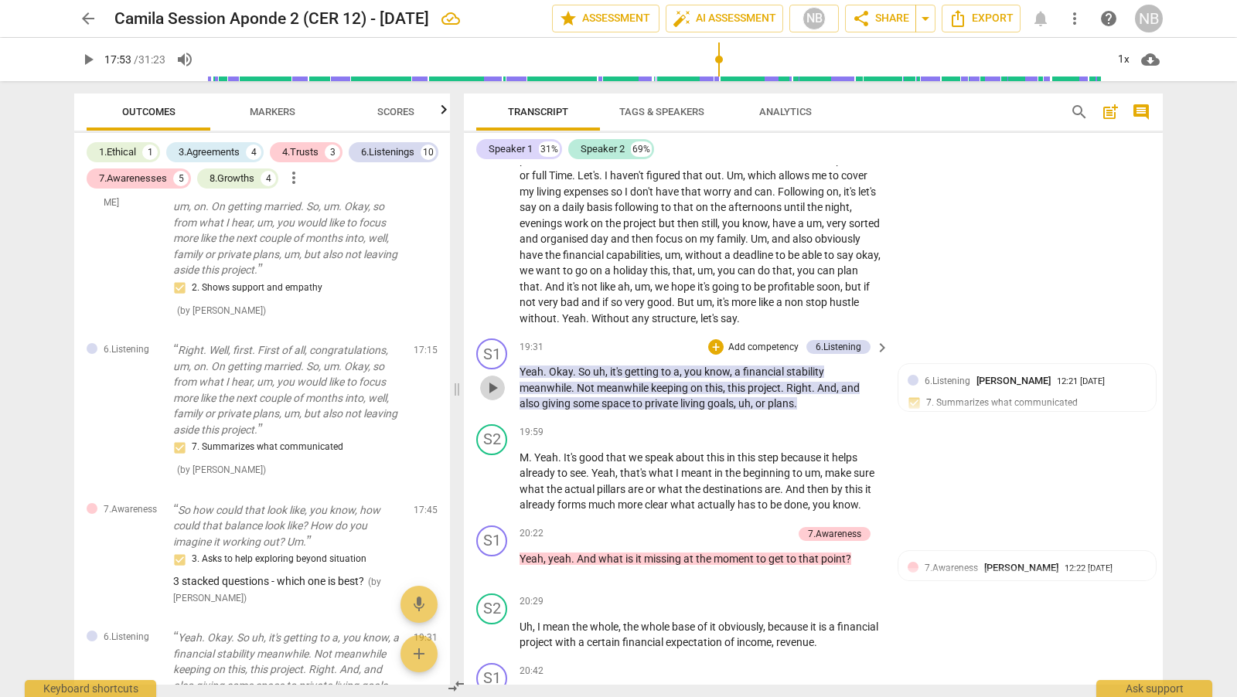
click at [492, 397] on span "play_arrow" at bounding box center [492, 388] width 19 height 19
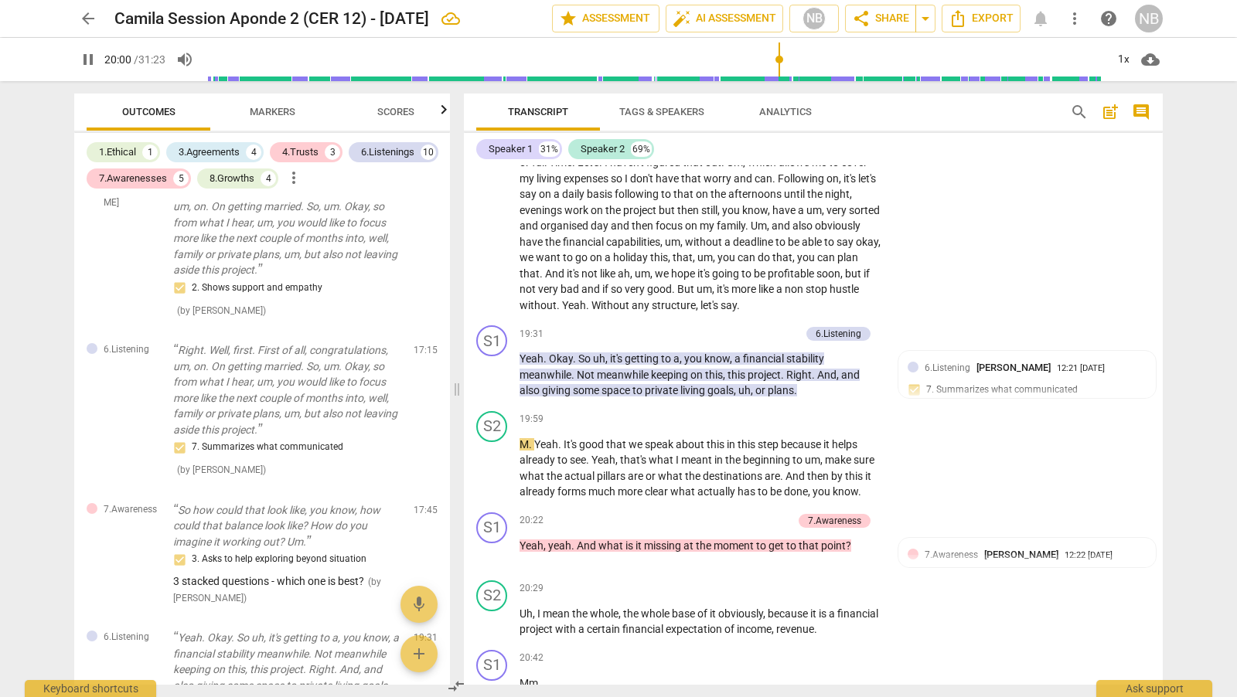
scroll to position [4244, 0]
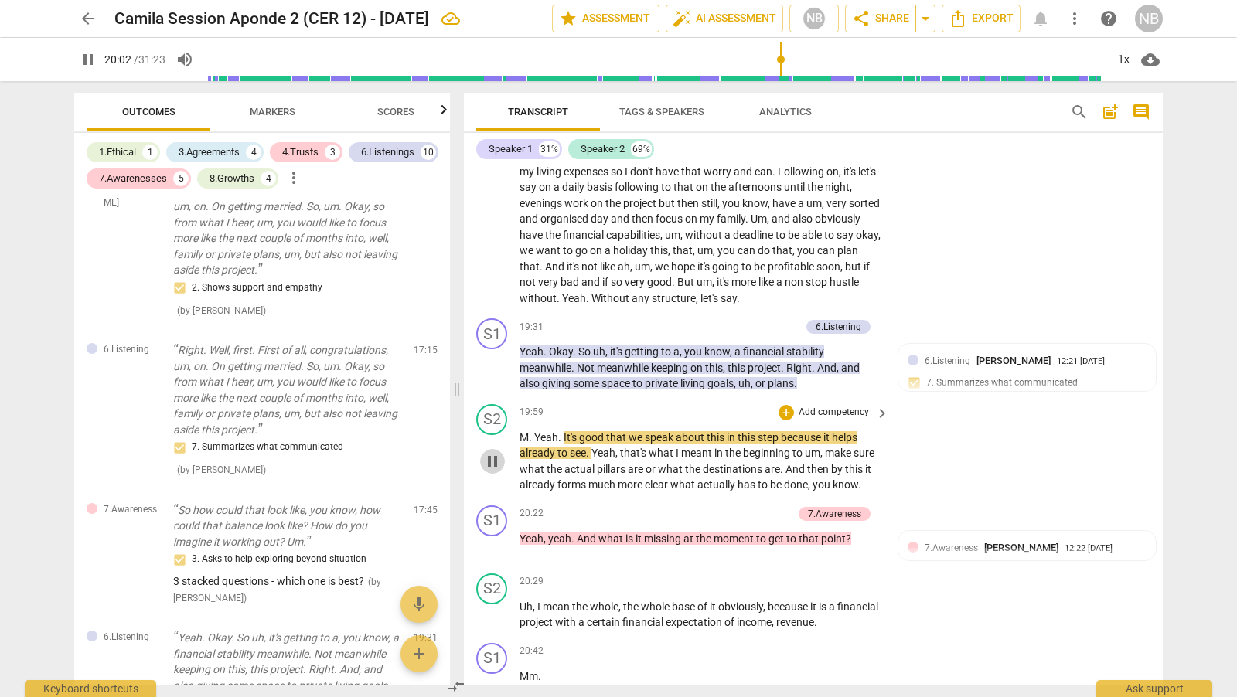
click at [492, 471] on span "pause" at bounding box center [492, 461] width 19 height 19
click at [497, 556] on span "play_arrow" at bounding box center [492, 546] width 19 height 19
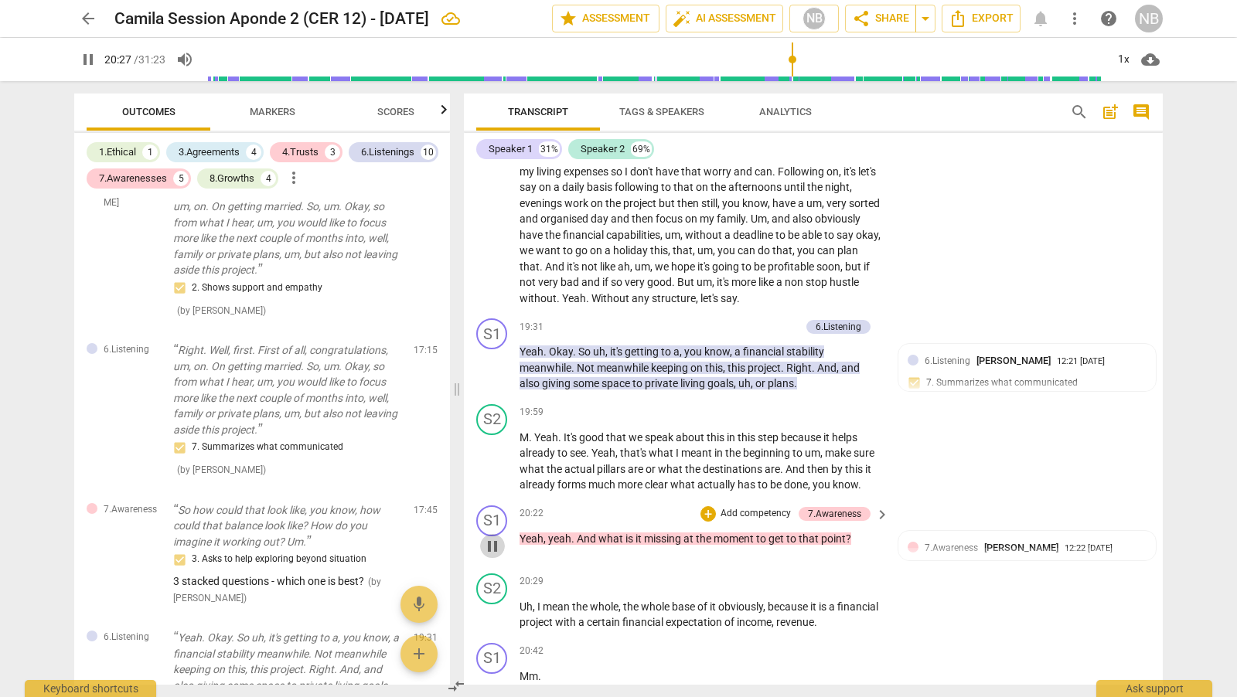
click at [496, 556] on span "pause" at bounding box center [492, 546] width 19 height 19
click at [1163, 458] on div "Transcript Tags & Speakers Analytics search post_add comment Speaker 1 31% Spea…" at bounding box center [816, 389] width 717 height 616
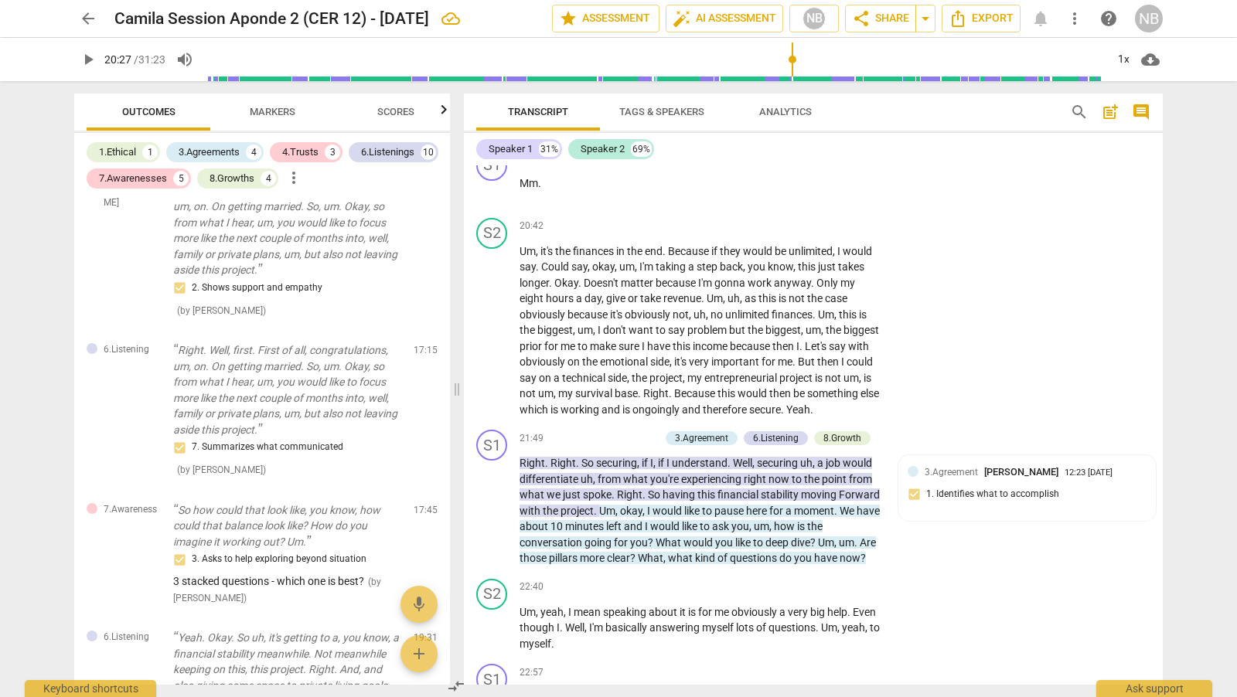
scroll to position [4751, 0]
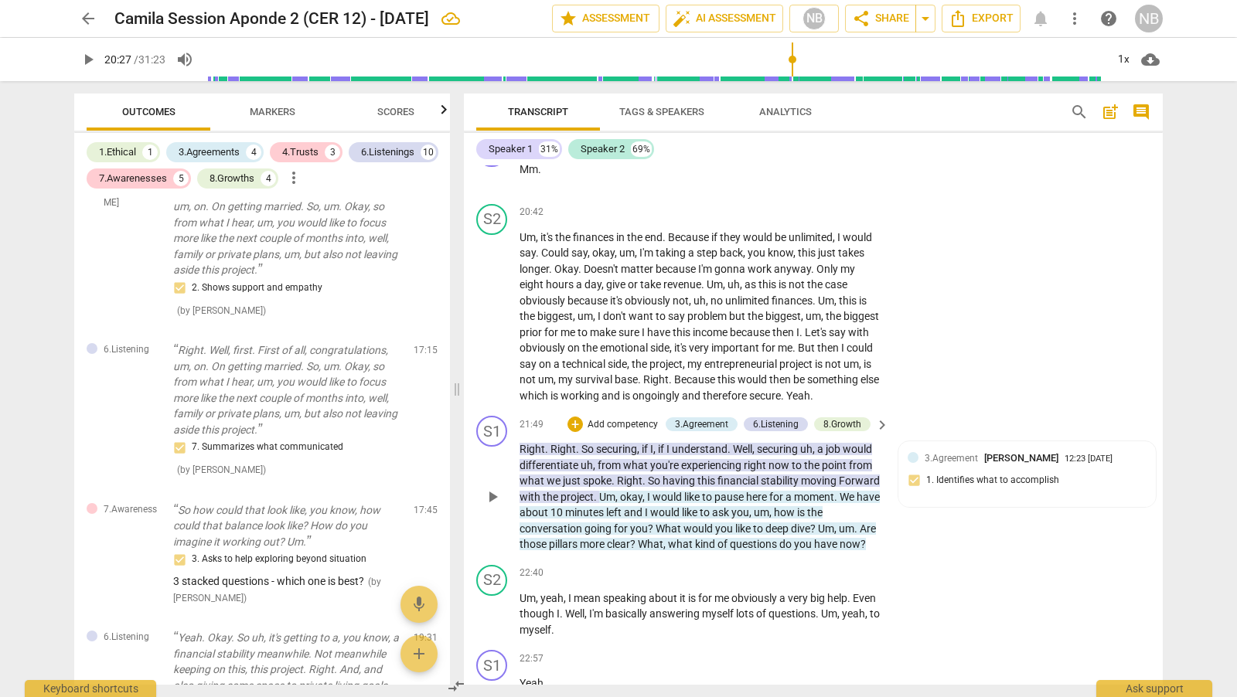
click at [489, 506] on span "play_arrow" at bounding box center [492, 497] width 19 height 19
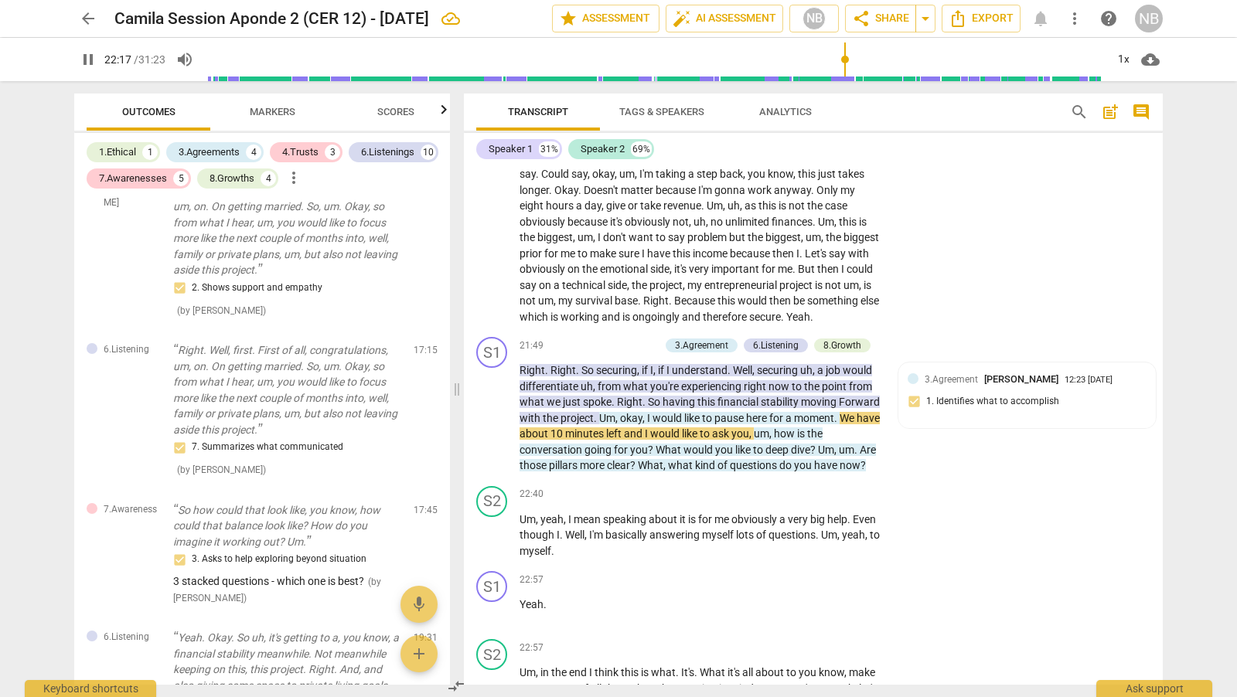
scroll to position [4837, 0]
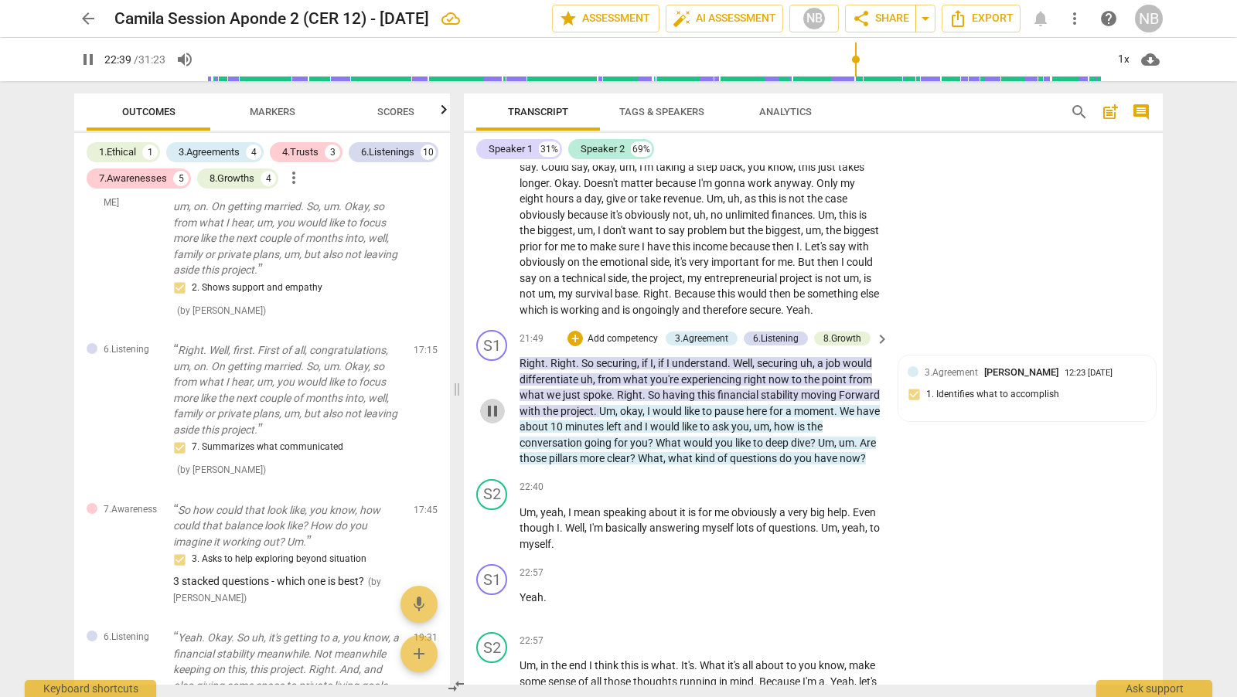
click at [496, 421] on span "pause" at bounding box center [492, 411] width 19 height 19
click at [257, 110] on span "Markers" at bounding box center [273, 112] width 46 height 12
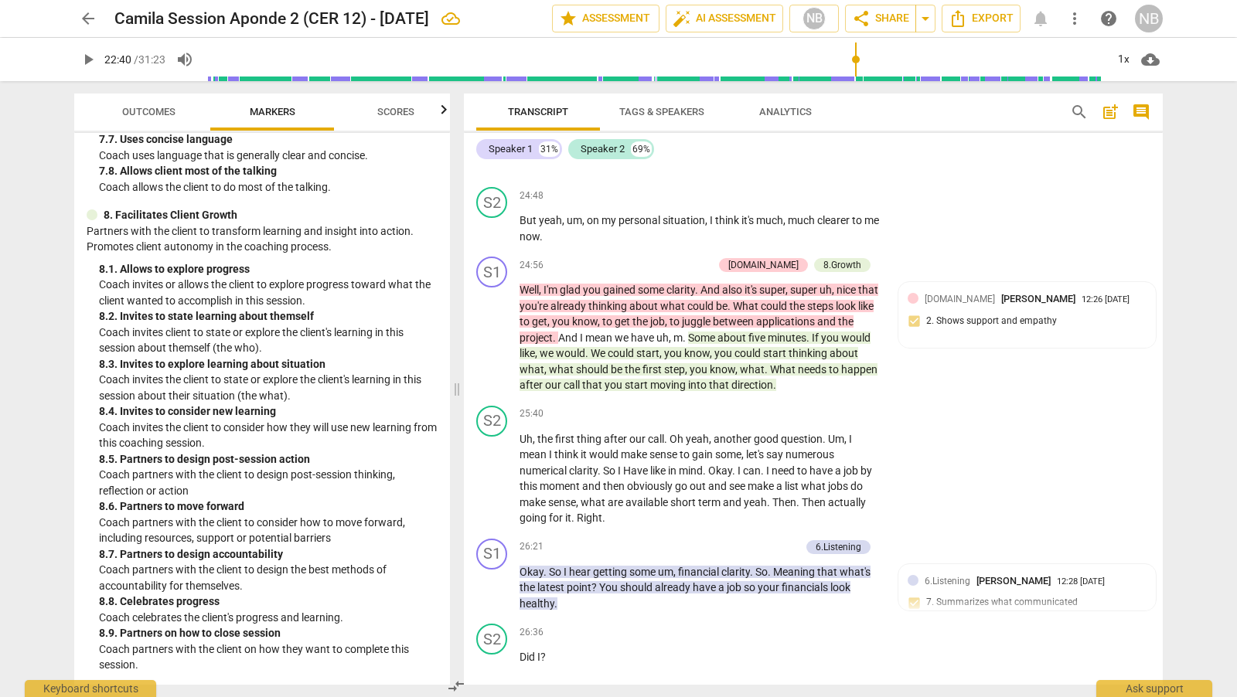
scroll to position [5785, 0]
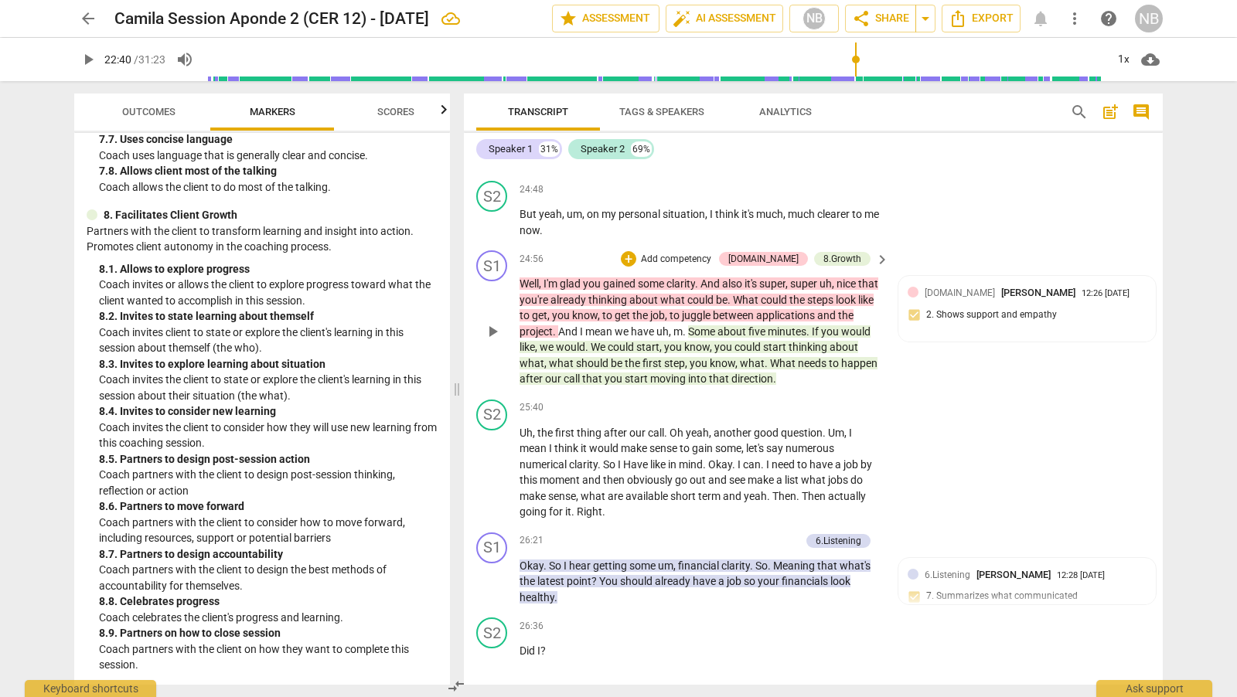
click at [489, 341] on span "play_arrow" at bounding box center [492, 331] width 19 height 19
click at [489, 341] on span "pause" at bounding box center [492, 331] width 19 height 19
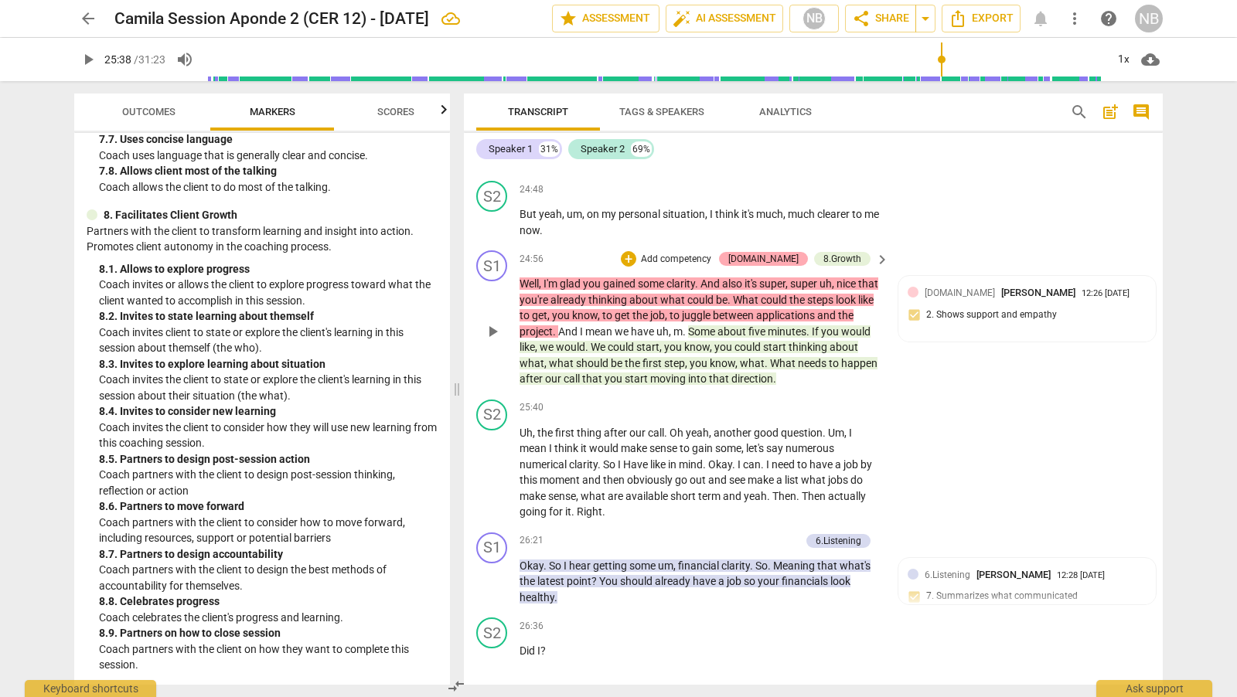
click at [782, 266] on div "[DOMAIN_NAME]" at bounding box center [763, 259] width 70 height 14
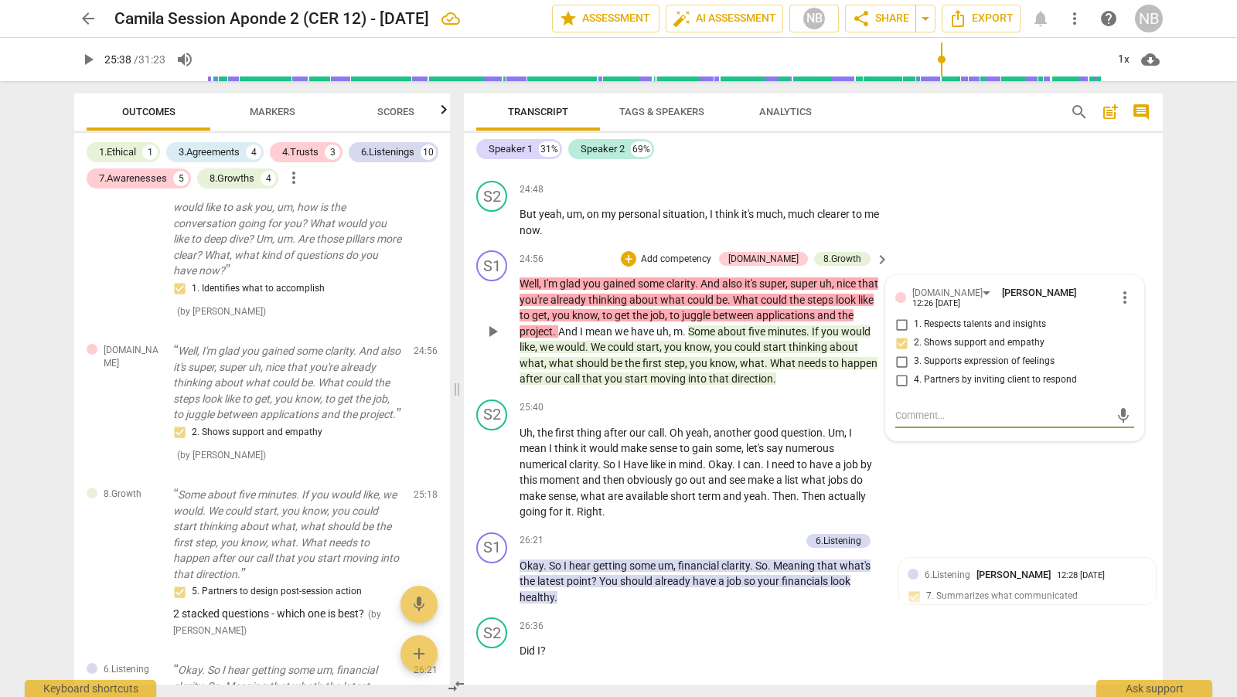
scroll to position [3146, 0]
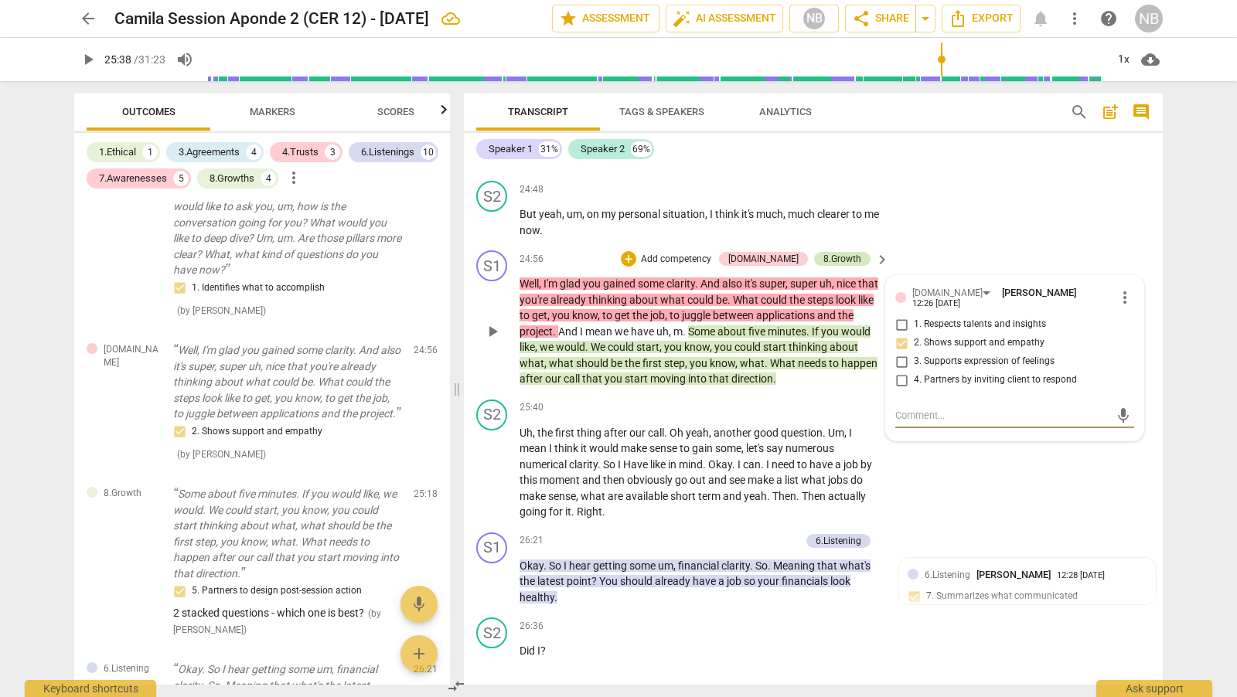
click at [845, 266] on div "8.Growth" at bounding box center [842, 259] width 38 height 14
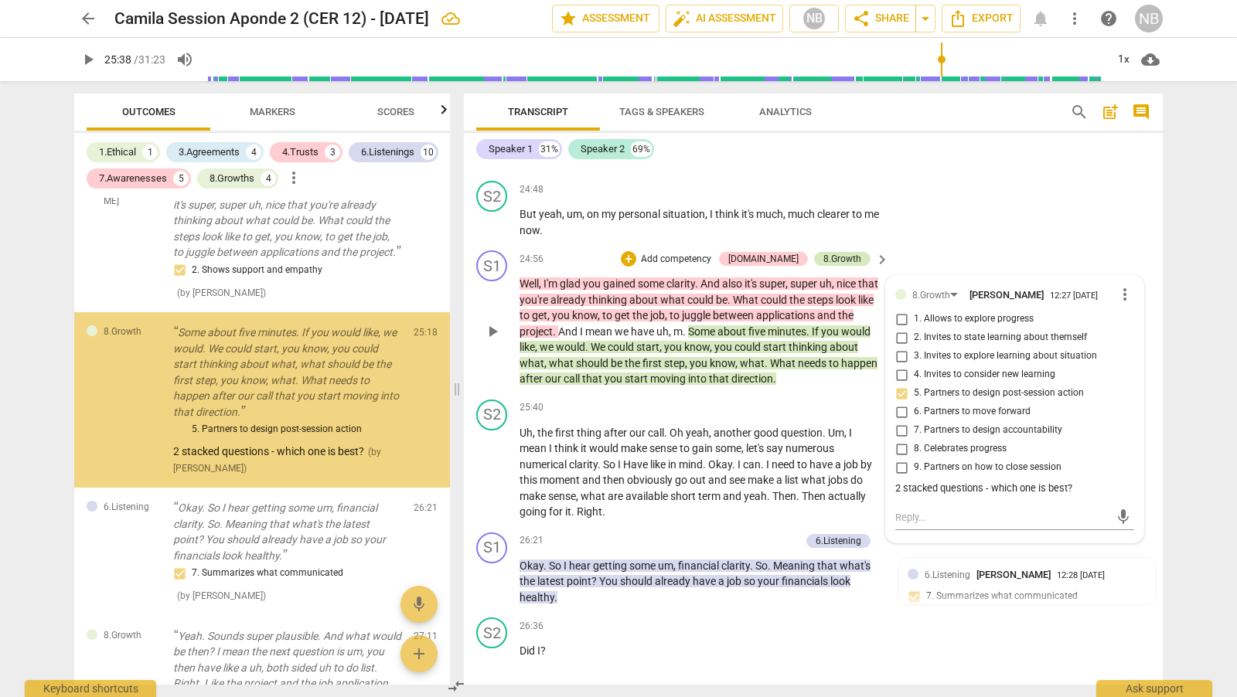
scroll to position [3314, 0]
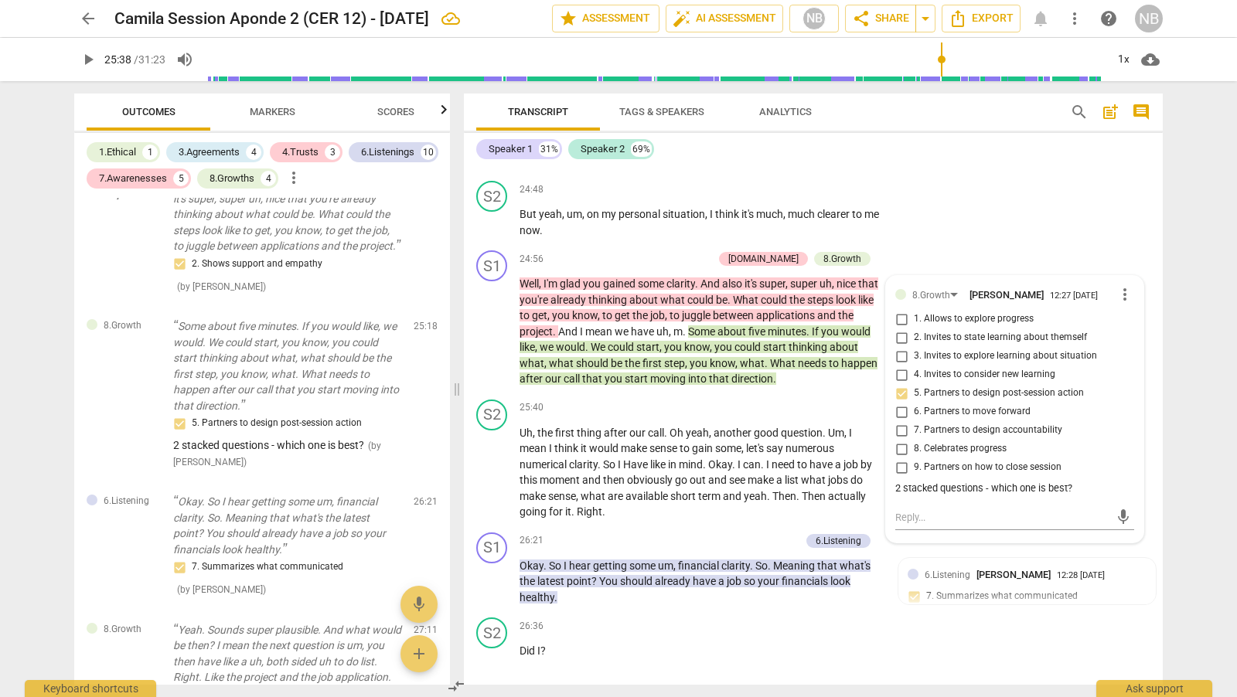
click at [286, 118] on span "Markers" at bounding box center [272, 112] width 83 height 21
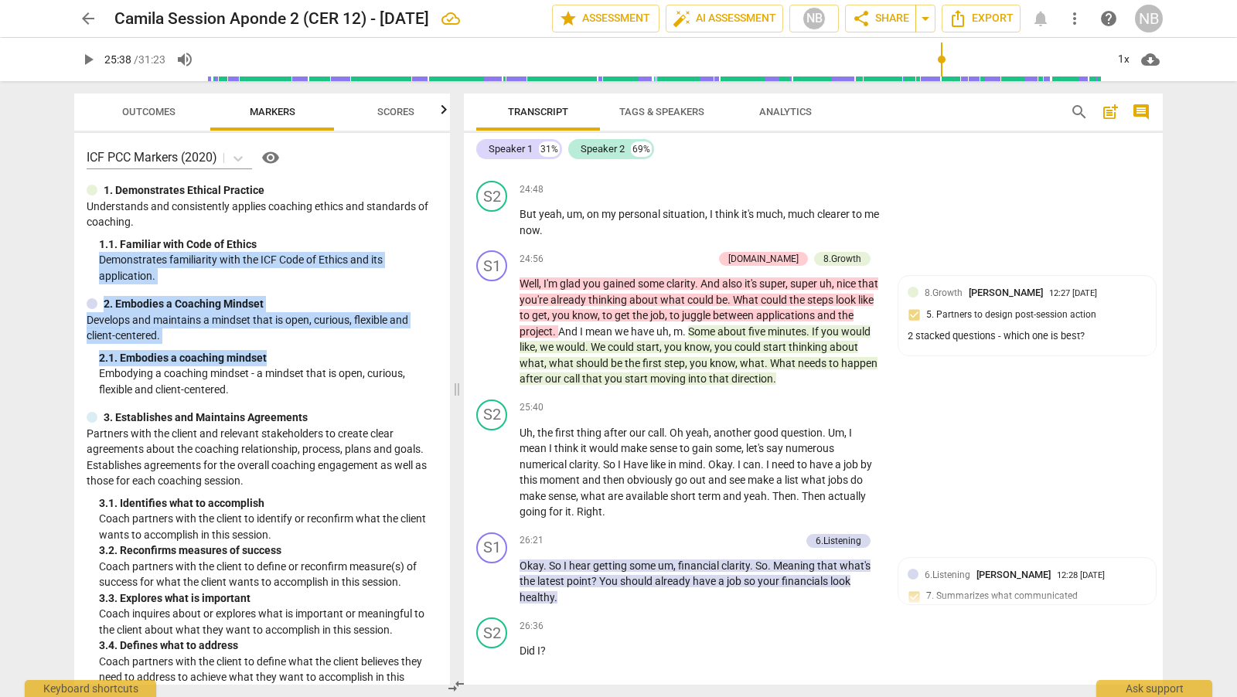
drag, startPoint x: 450, startPoint y: 237, endPoint x: 440, endPoint y: 345, distance: 108.7
click at [440, 350] on div "Outcomes Markers Scores ICF PCC Markers (2020) visibility 1. Demonstrates Ethic…" at bounding box center [259, 389] width 394 height 616
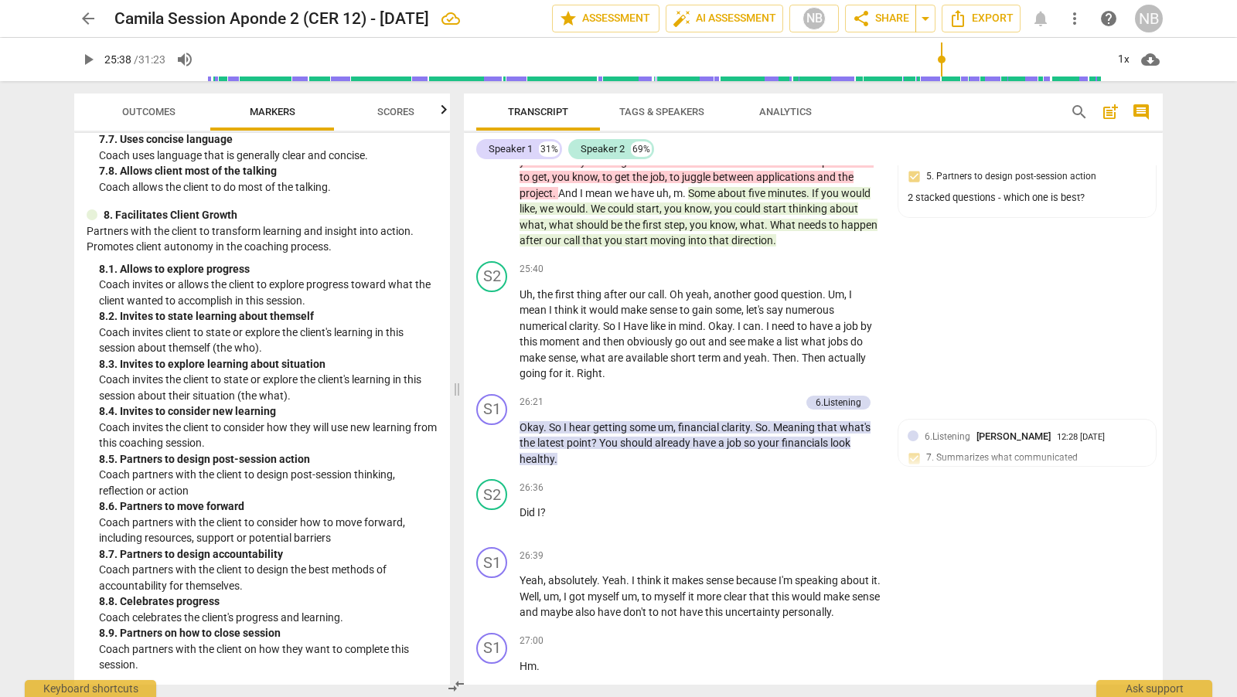
scroll to position [5950, 0]
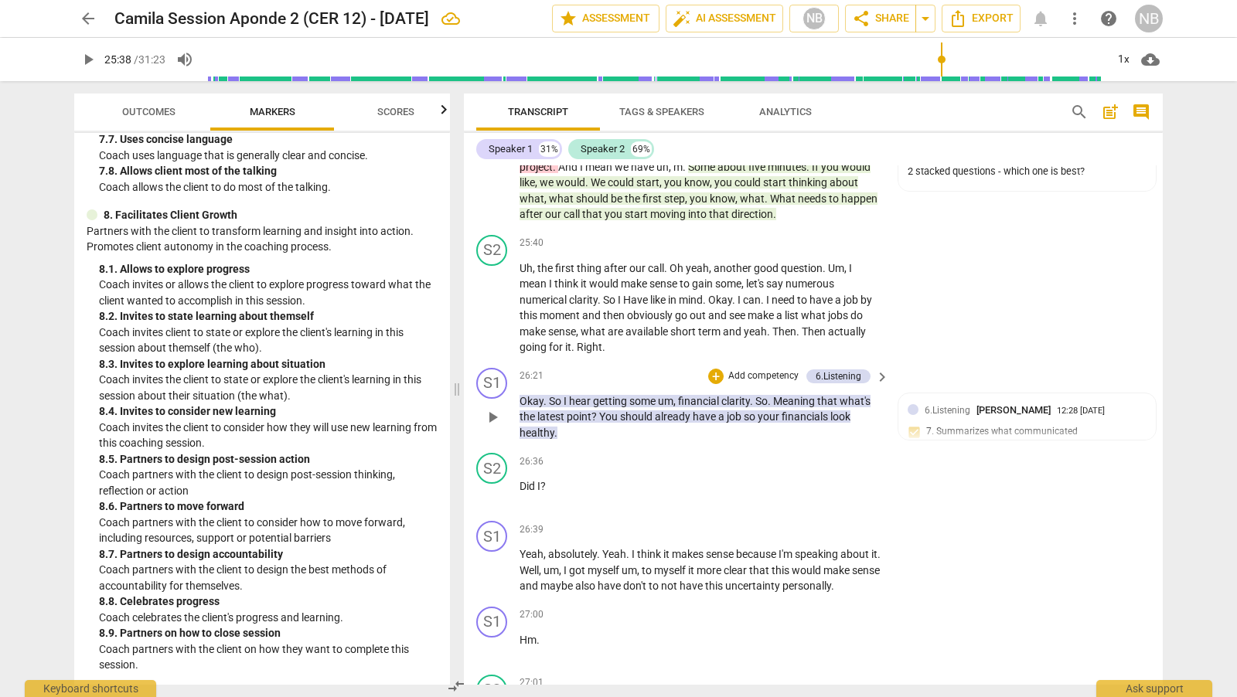
click at [494, 427] on span "play_arrow" at bounding box center [492, 417] width 19 height 19
click at [489, 503] on span "pause" at bounding box center [492, 494] width 19 height 19
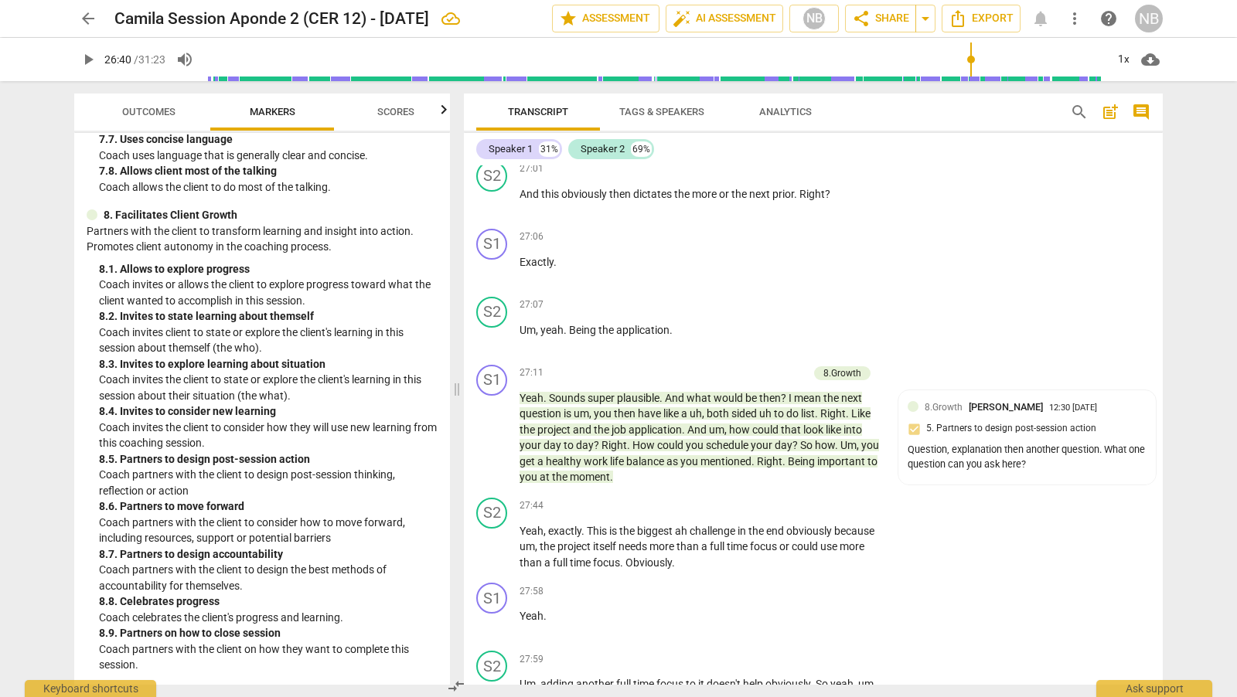
scroll to position [6517, 0]
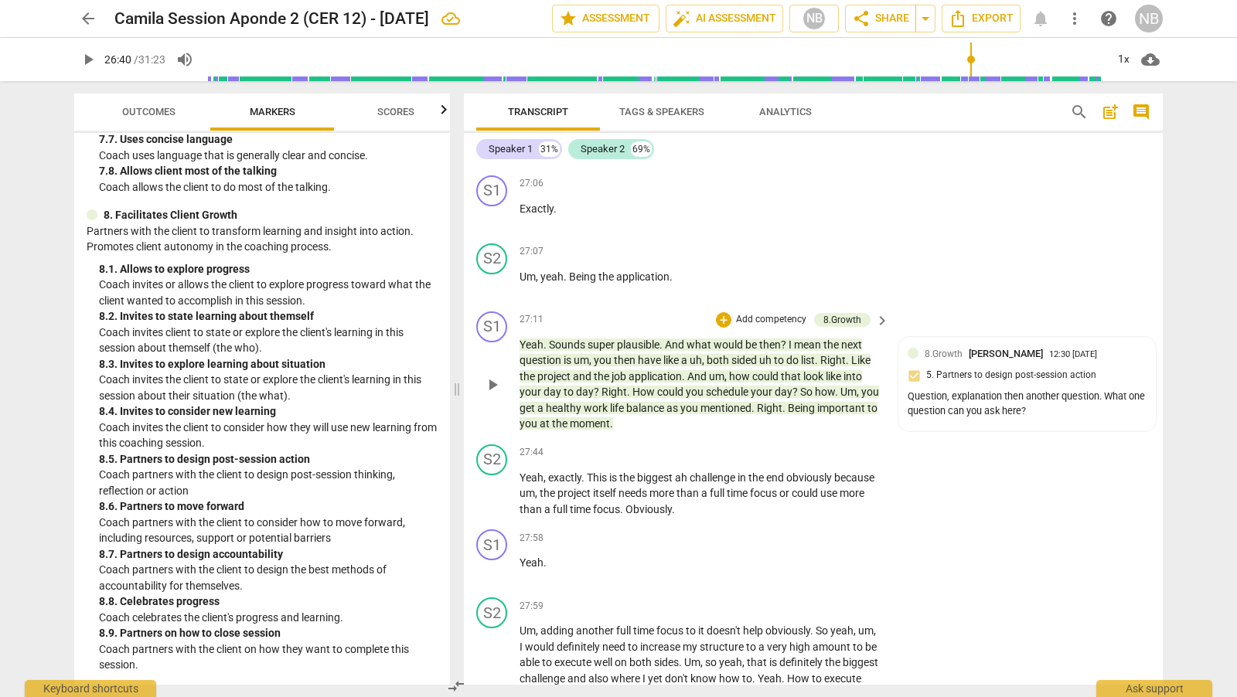
click at [490, 394] on span "play_arrow" at bounding box center [492, 385] width 19 height 19
click at [490, 394] on span "pause" at bounding box center [492, 385] width 19 height 19
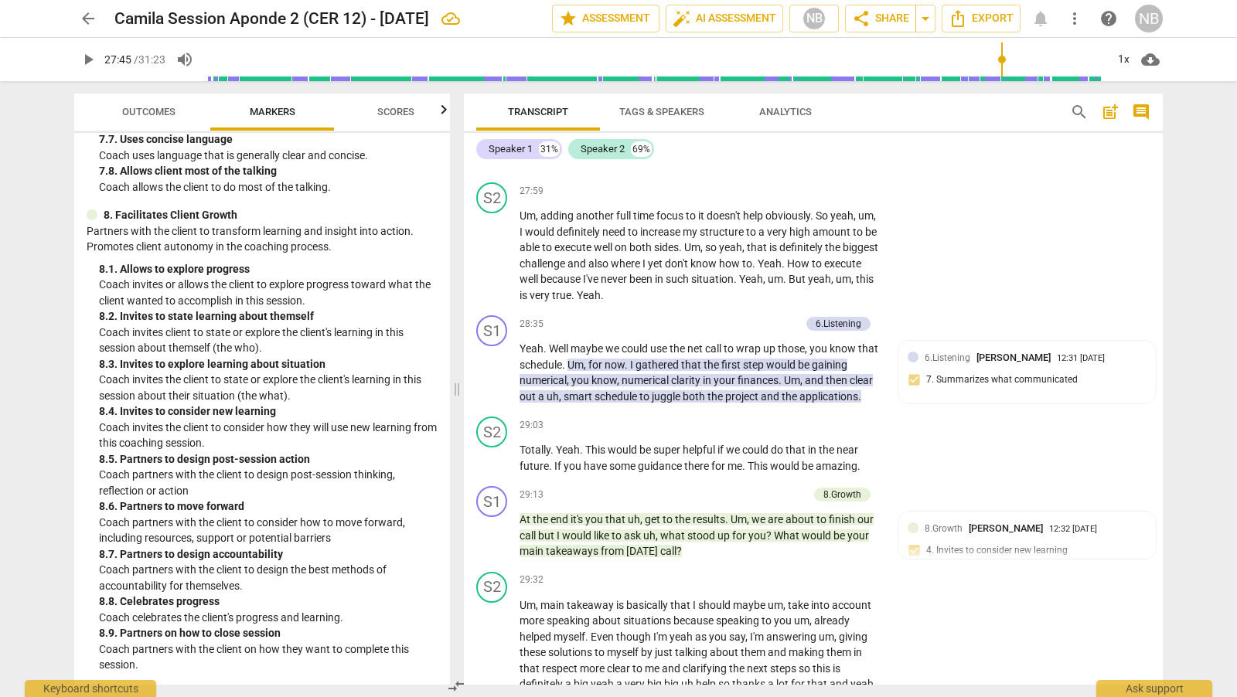
scroll to position [6946, 0]
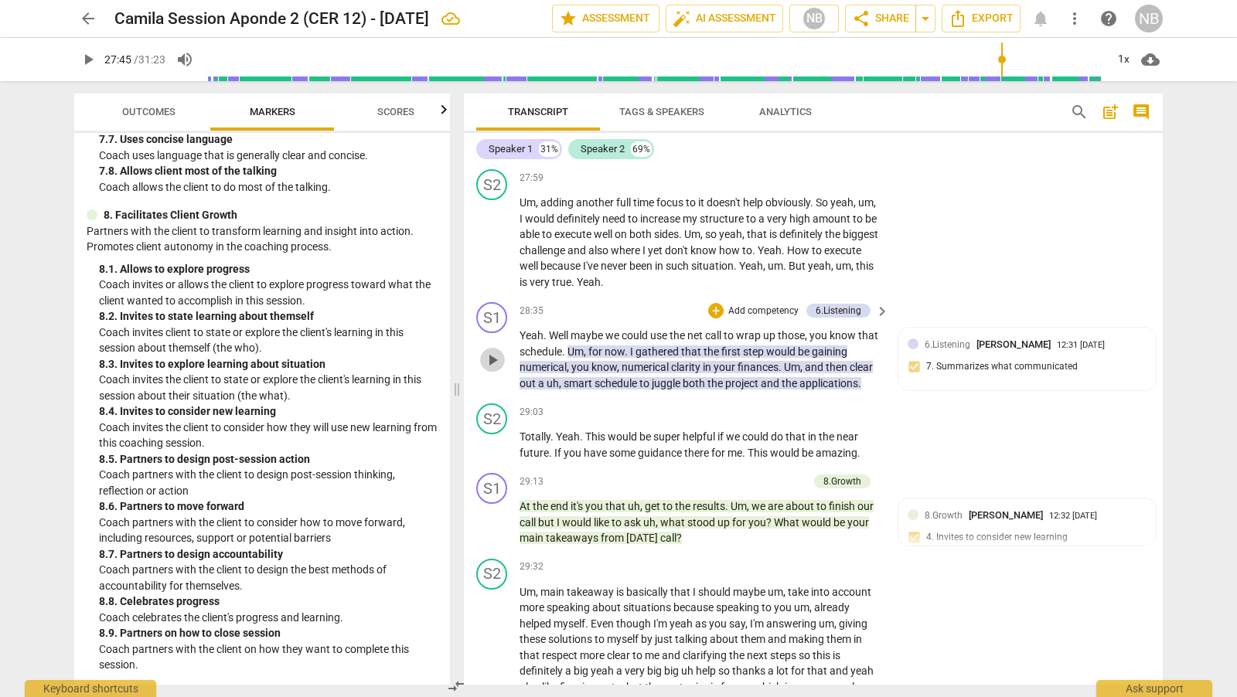
click at [496, 370] on span "play_arrow" at bounding box center [492, 360] width 19 height 19
click at [496, 370] on span "pause" at bounding box center [492, 360] width 19 height 19
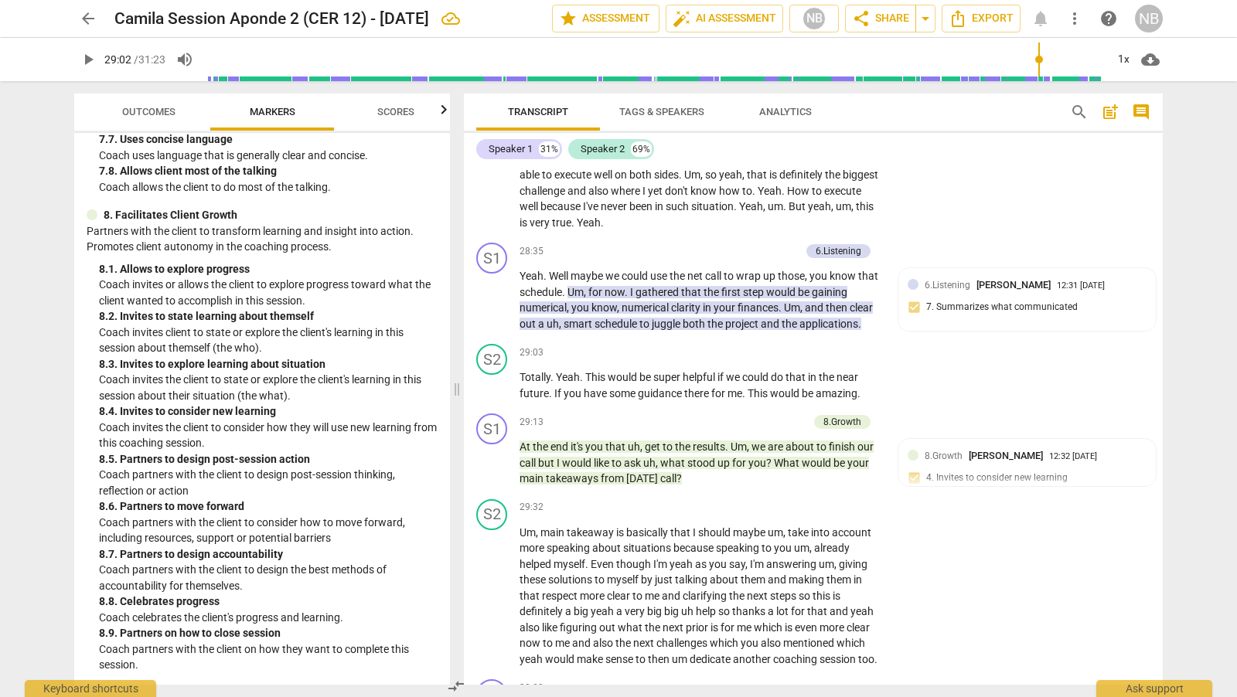
scroll to position [7032, 0]
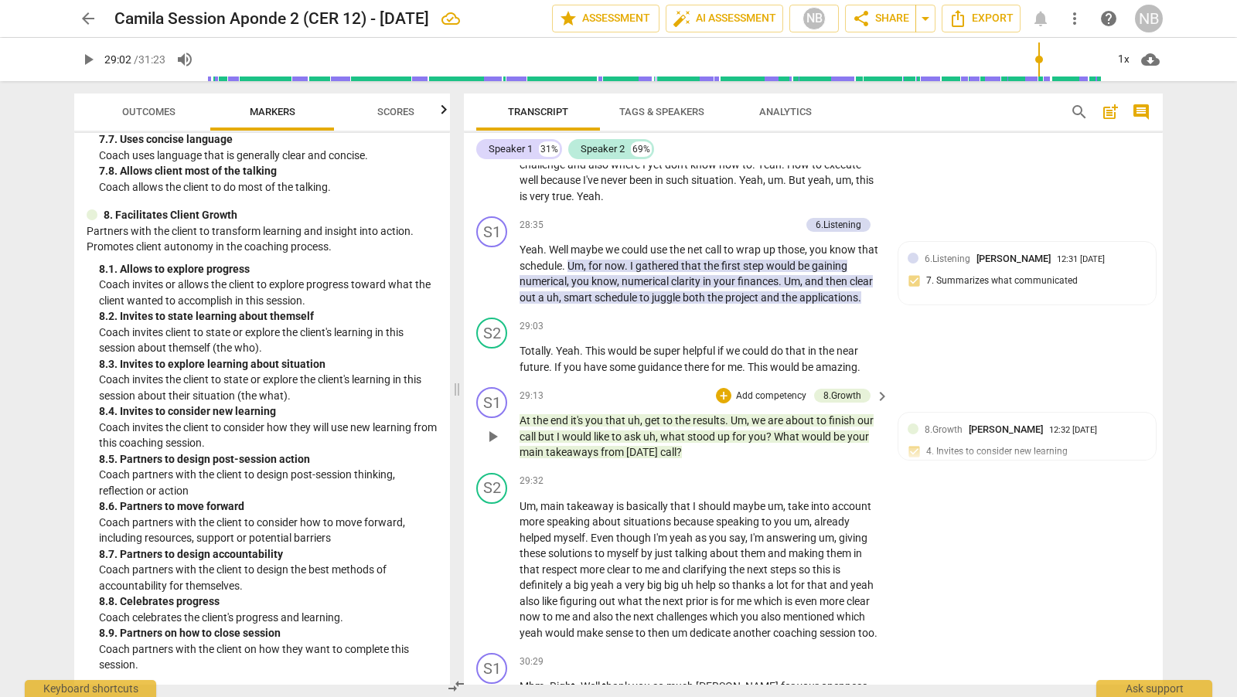
click at [495, 446] on span "play_arrow" at bounding box center [492, 436] width 19 height 19
click at [495, 446] on span "pause" at bounding box center [492, 436] width 19 height 19
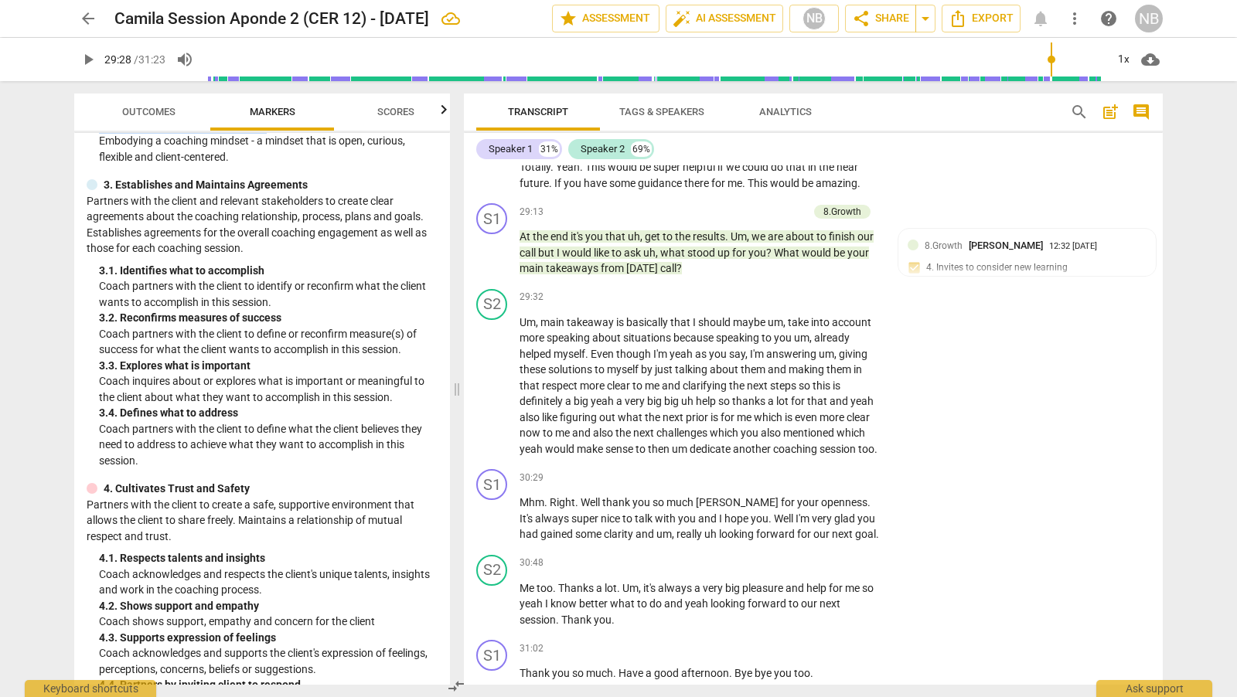
scroll to position [0, 0]
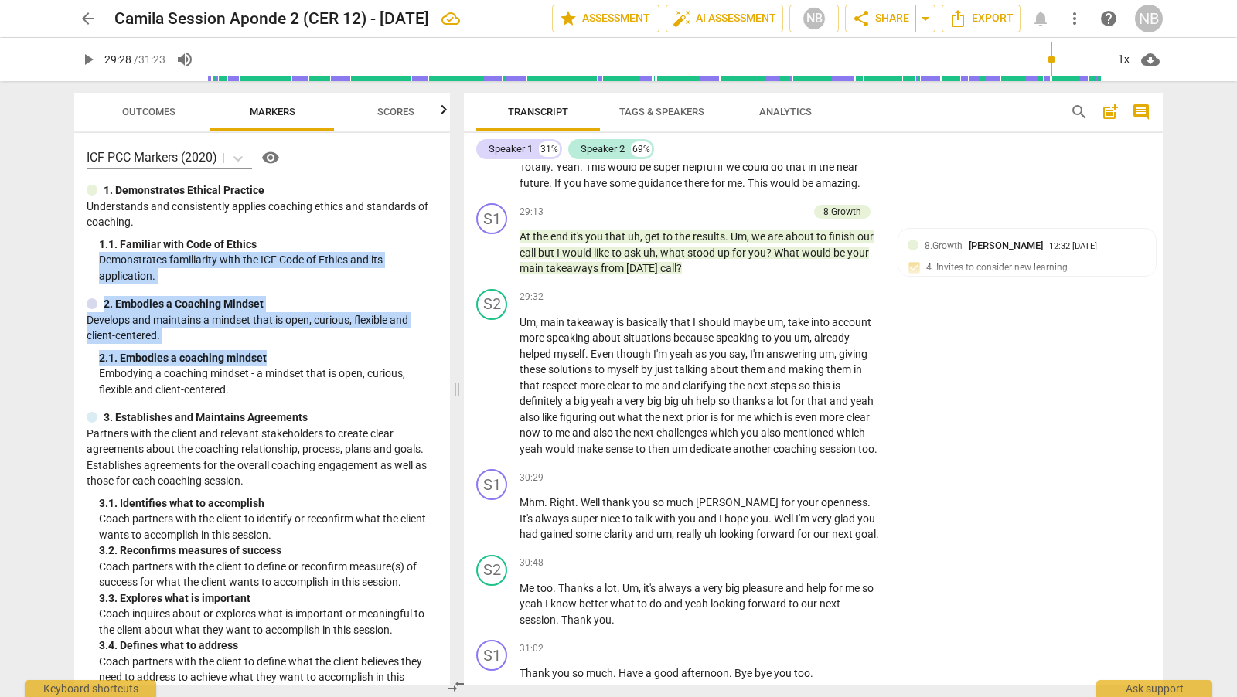
type input "1769"
